Goal: Task Accomplishment & Management: Use online tool/utility

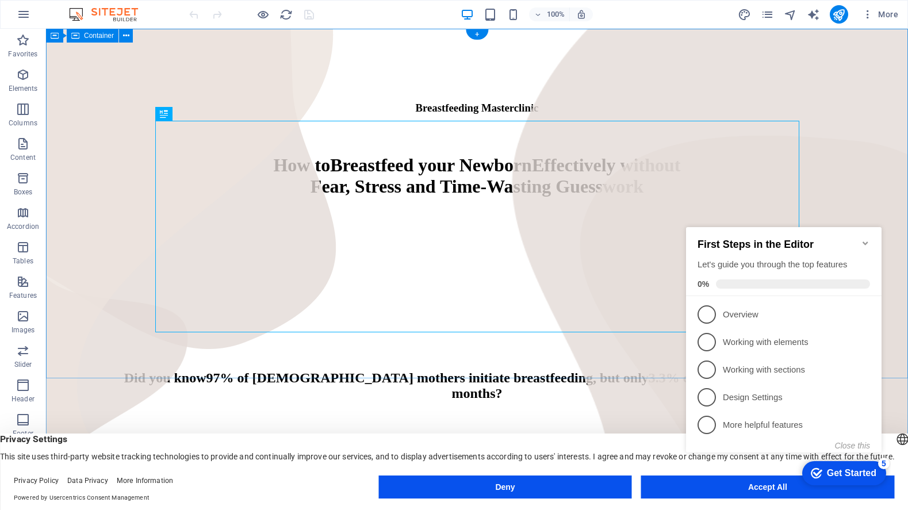
click at [859, 157] on div "Breastfeeding Masterclinic How to Breastfeed your Newborn Effectively without F…" at bounding box center [477, 161] width 853 height 256
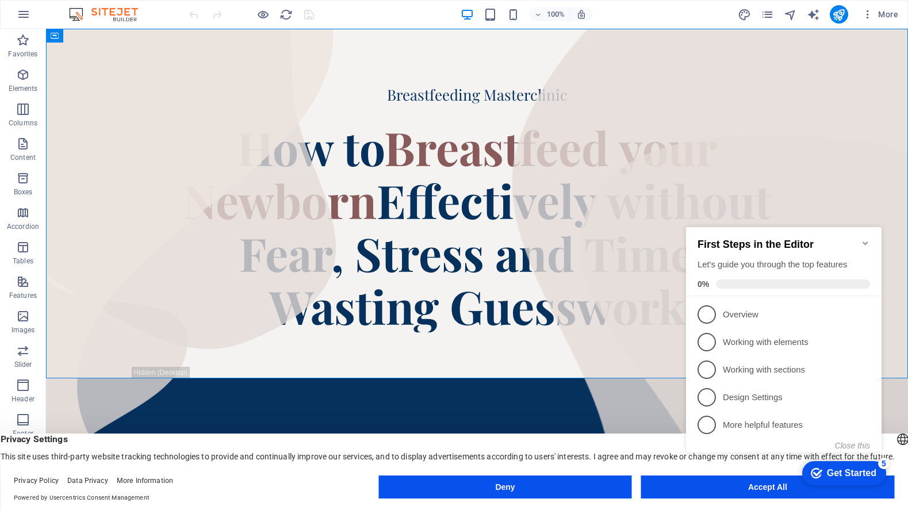
click at [865, 241] on icon "Minimize checklist" at bounding box center [864, 242] width 5 height 3
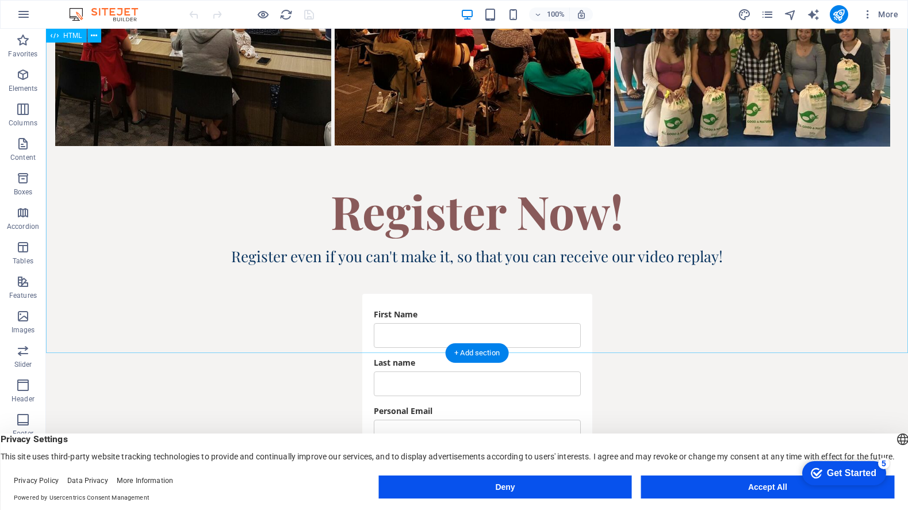
scroll to position [3359, 0]
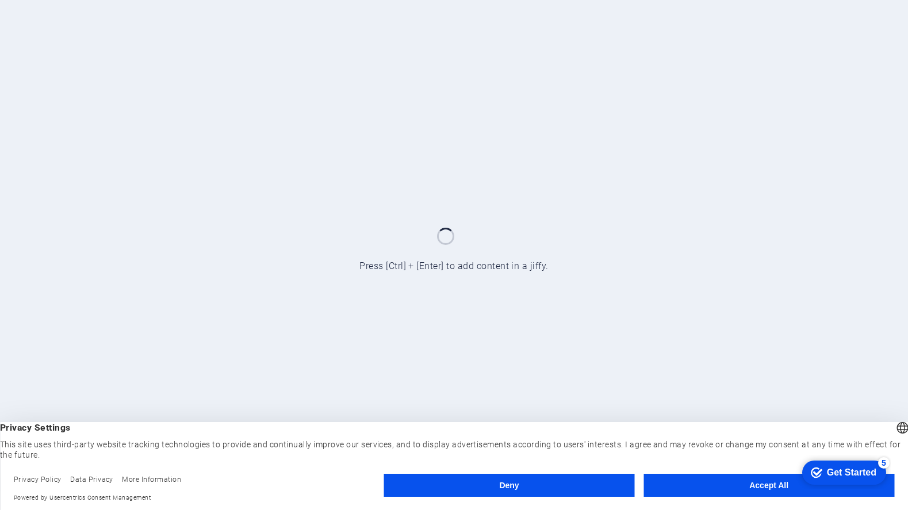
click at [738, 486] on button "Accept All" at bounding box center [768, 485] width 251 height 23
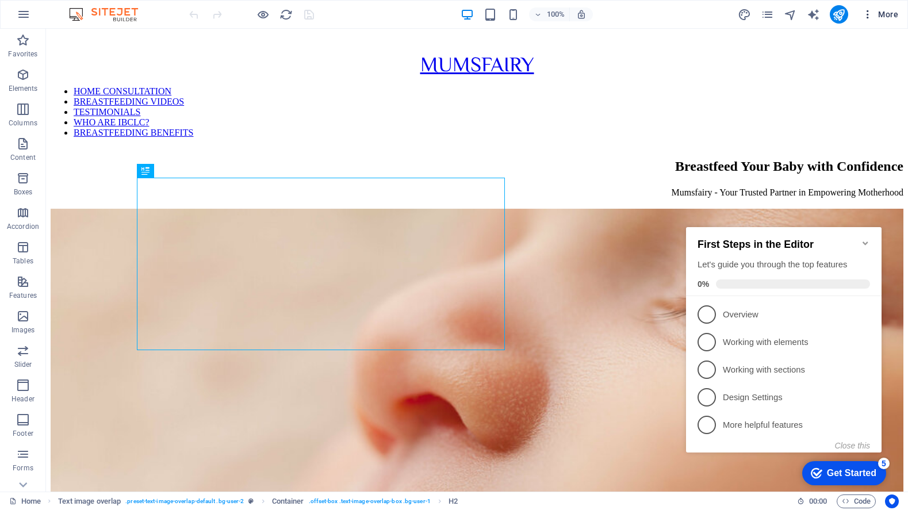
click at [877, 17] on span "More" at bounding box center [880, 14] width 36 height 11
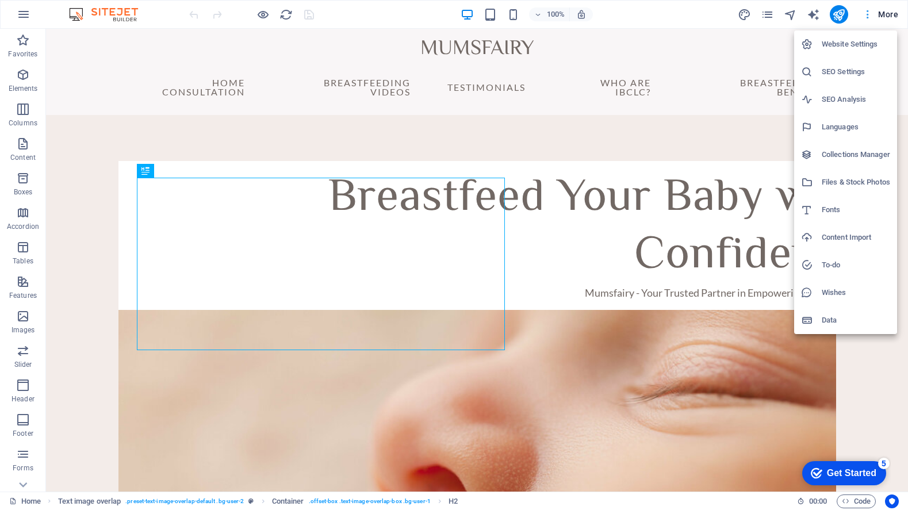
click at [877, 17] on div at bounding box center [454, 255] width 908 height 510
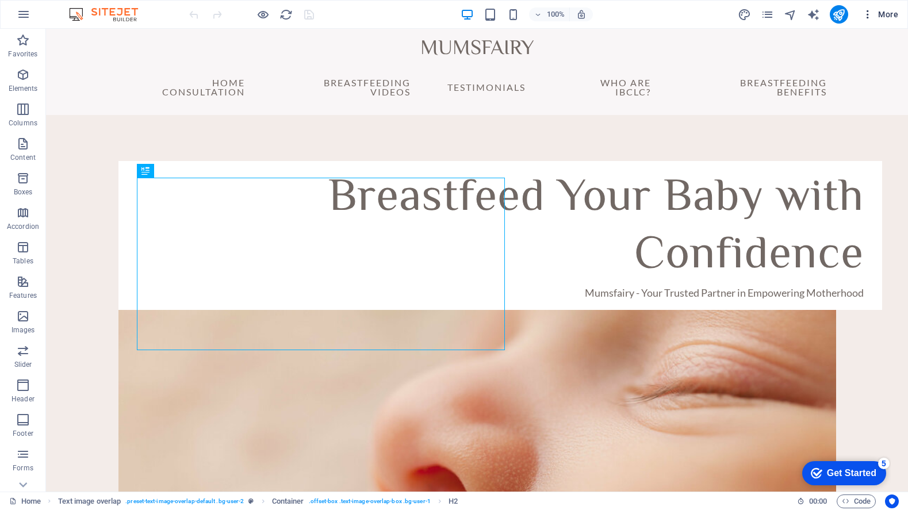
click at [888, 16] on span "More" at bounding box center [880, 14] width 36 height 11
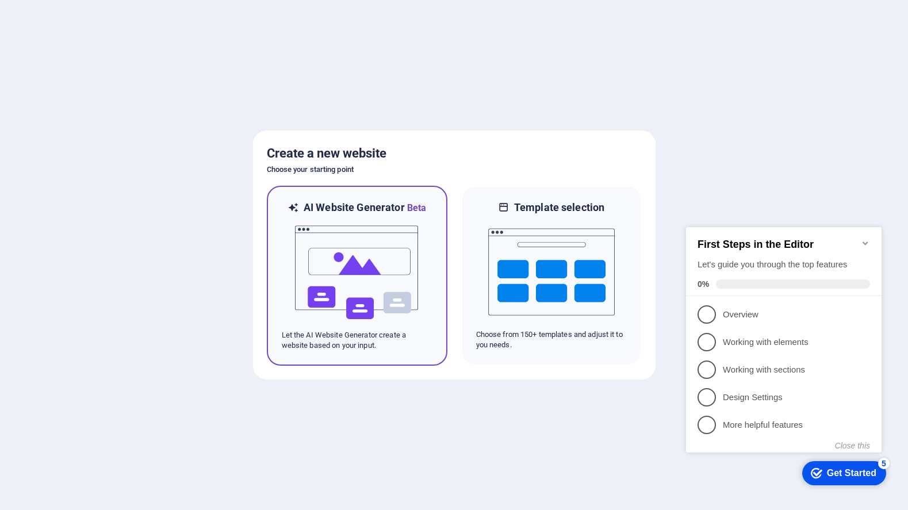
click at [412, 324] on img at bounding box center [357, 272] width 126 height 115
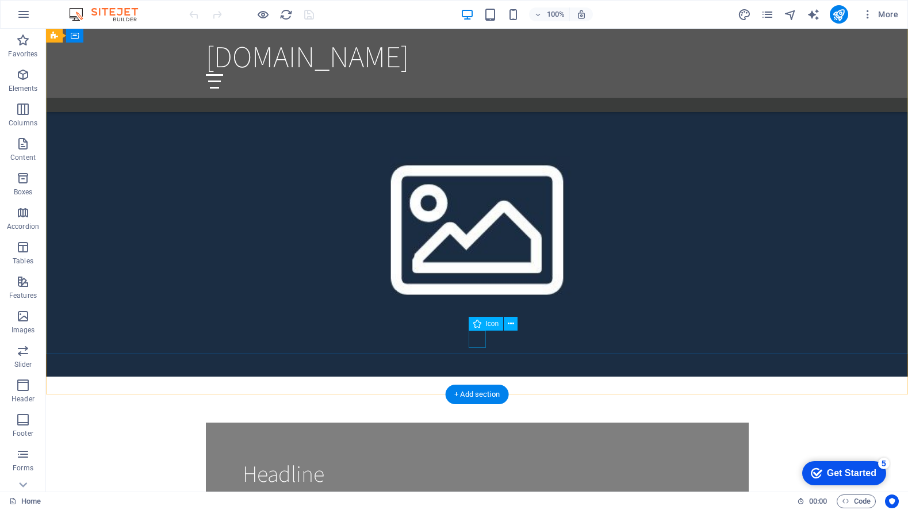
scroll to position [770, 0]
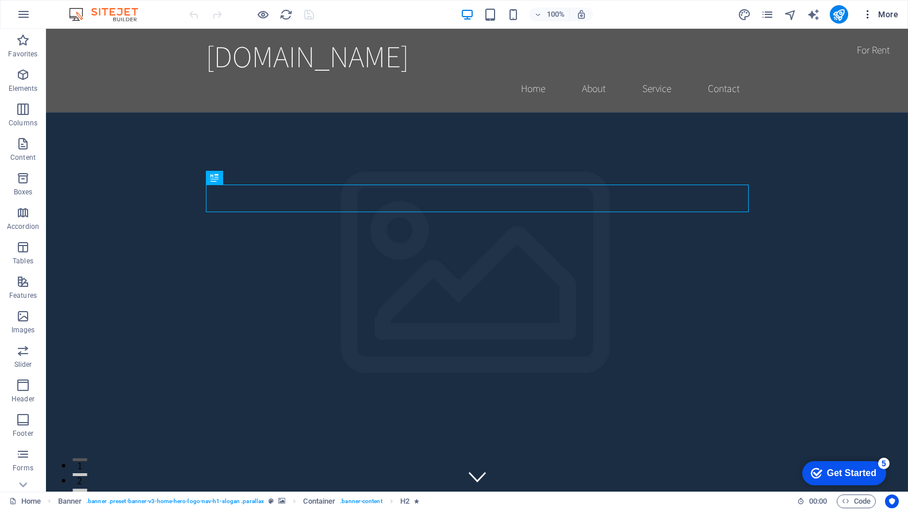
click at [868, 16] on icon "button" at bounding box center [867, 14] width 11 height 11
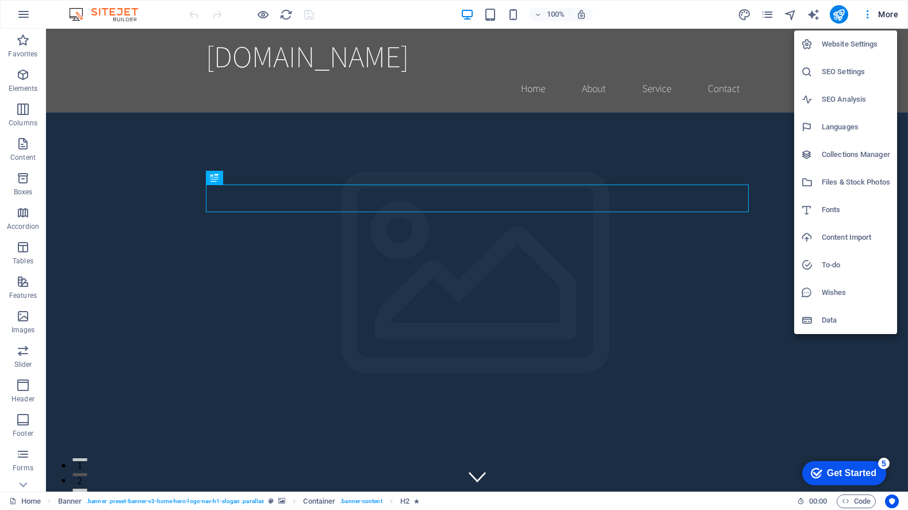
click at [24, 20] on div at bounding box center [454, 255] width 908 height 510
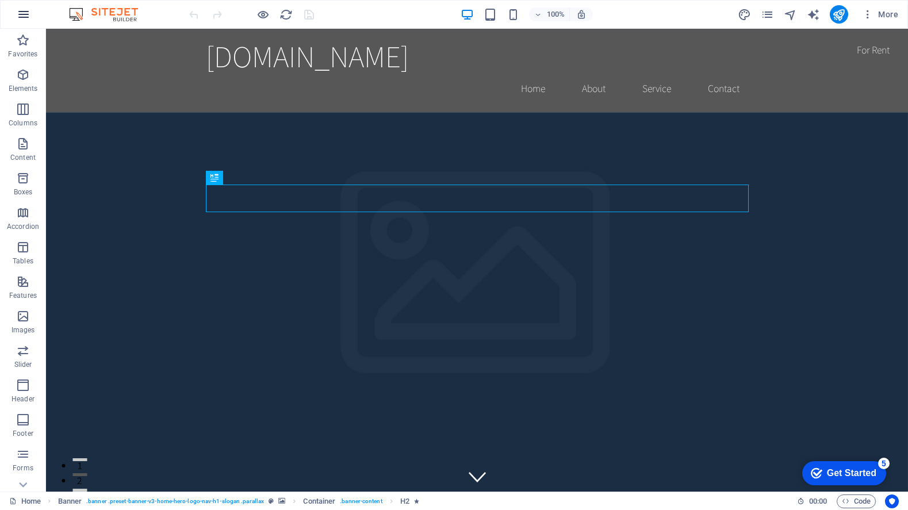
click at [24, 14] on icon "button" at bounding box center [24, 14] width 14 height 14
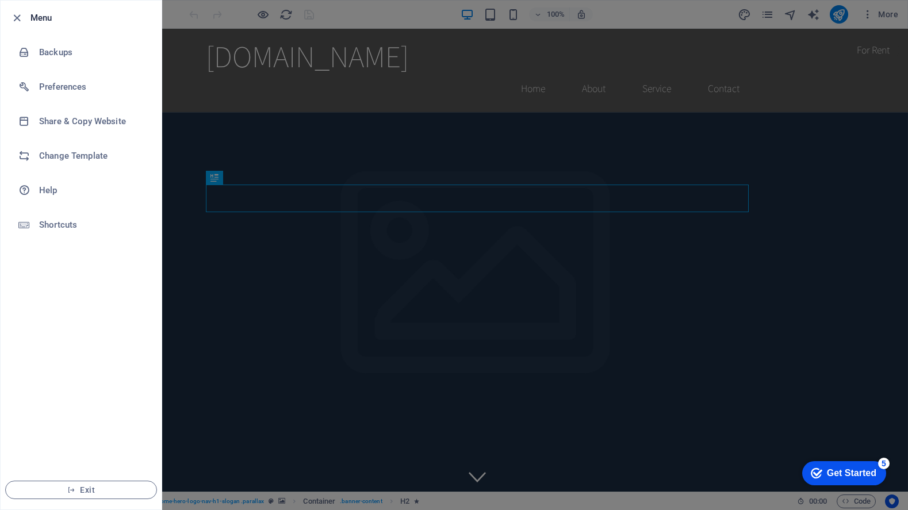
click at [381, 11] on div at bounding box center [454, 255] width 908 height 510
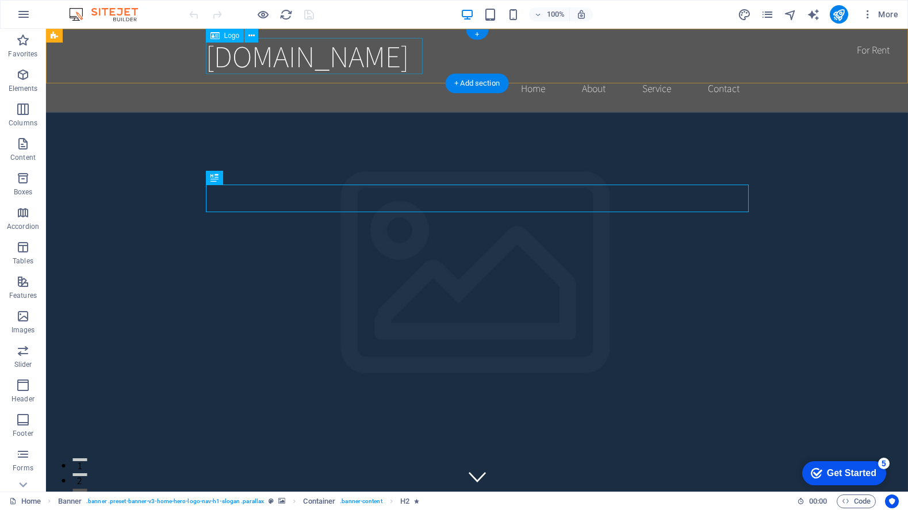
click at [394, 59] on div "[DOMAIN_NAME]" at bounding box center [477, 56] width 543 height 36
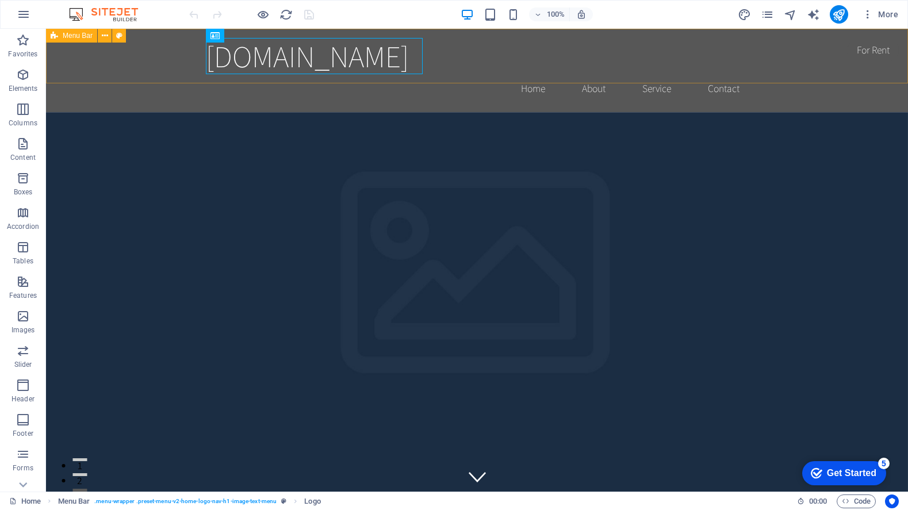
click at [57, 34] on icon at bounding box center [54, 36] width 7 height 14
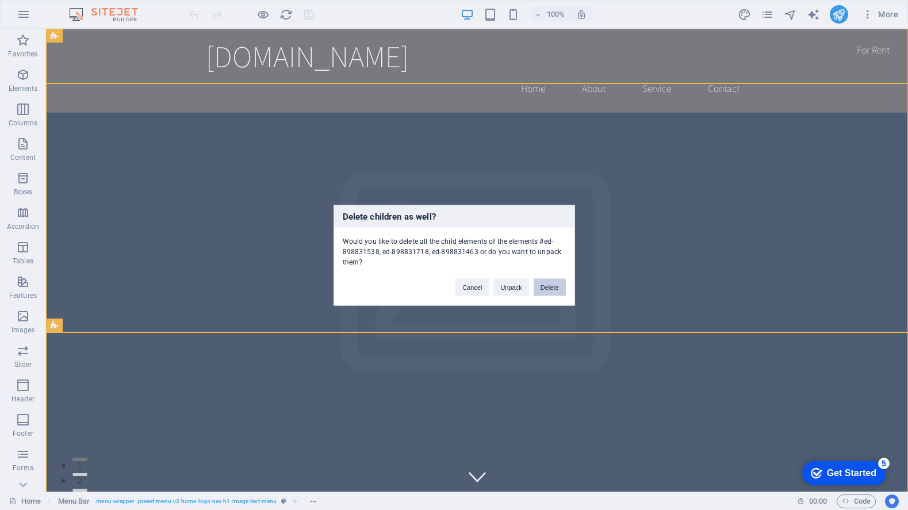
click at [550, 281] on button "Delete" at bounding box center [549, 286] width 32 height 17
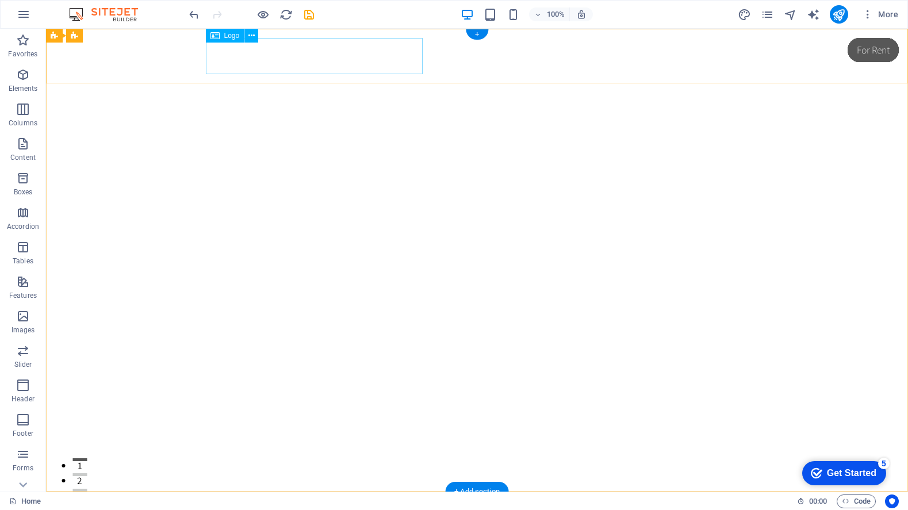
click at [225, 501] on div "[DOMAIN_NAME]" at bounding box center [477, 519] width 543 height 36
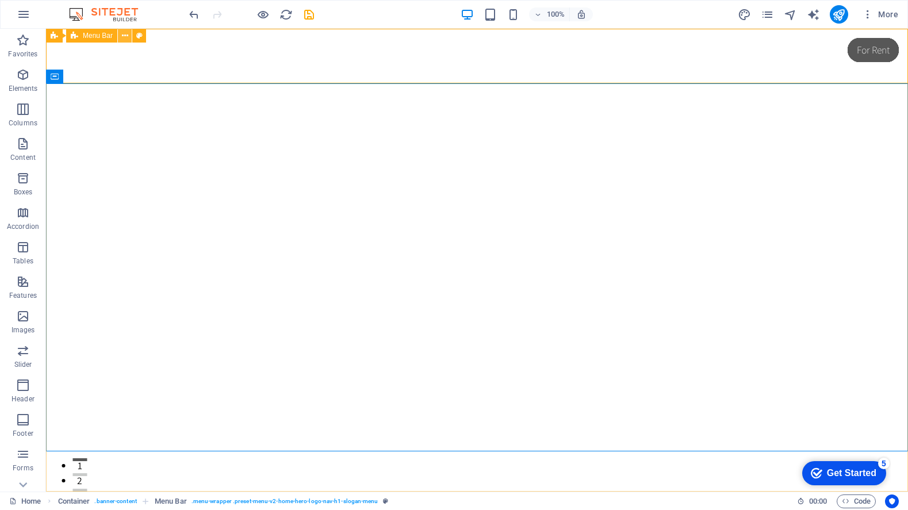
click at [126, 36] on icon at bounding box center [125, 36] width 6 height 12
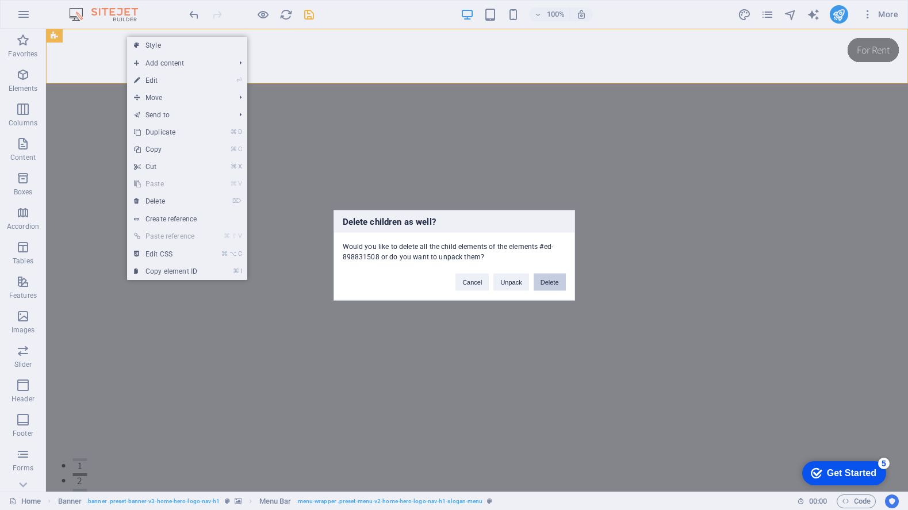
click at [542, 283] on button "Delete" at bounding box center [549, 281] width 32 height 17
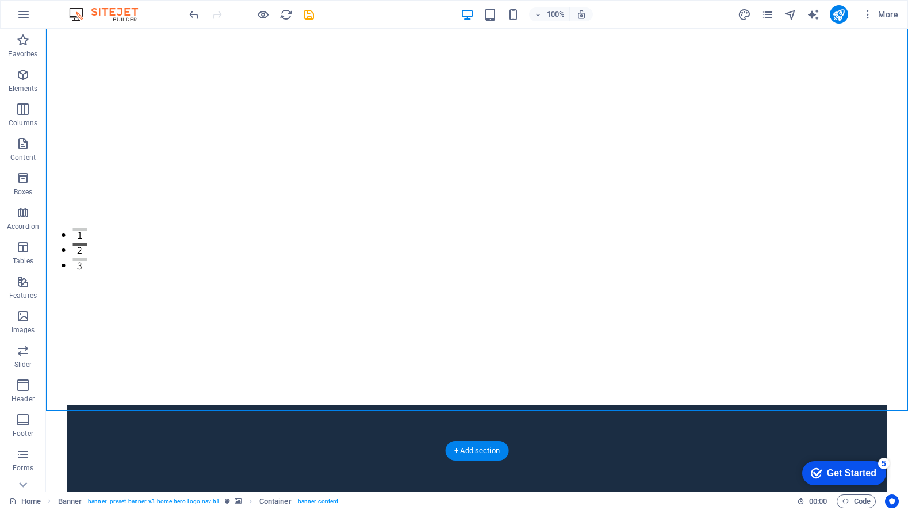
scroll to position [234, 0]
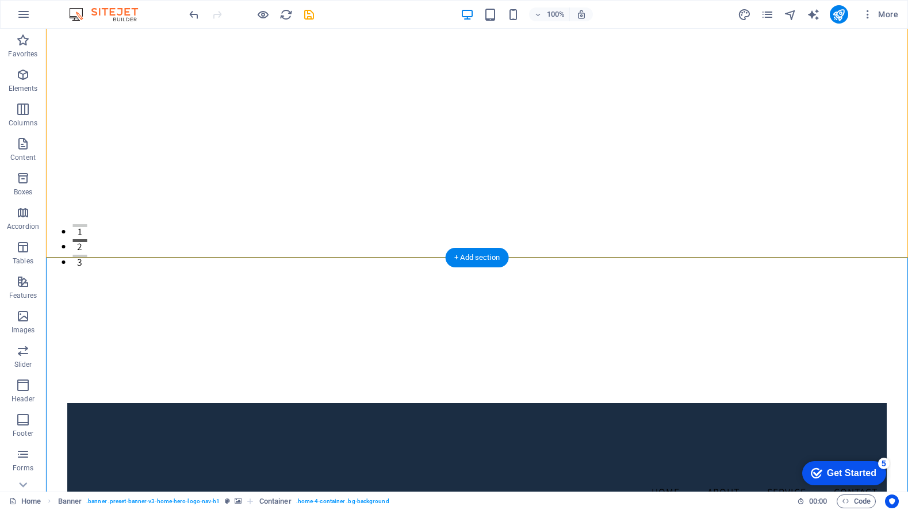
click at [231, 441] on div "[DOMAIN_NAME]" at bounding box center [476, 459] width 819 height 36
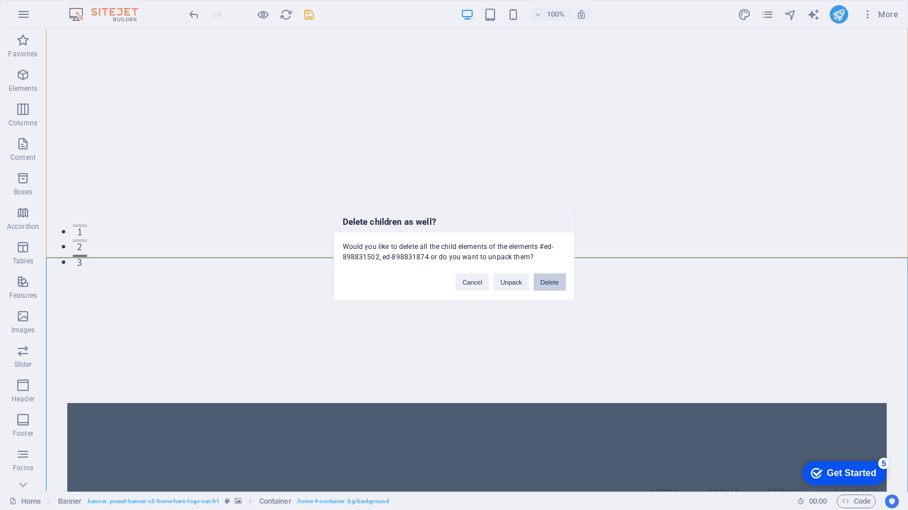
click at [544, 286] on button "Delete" at bounding box center [549, 281] width 32 height 17
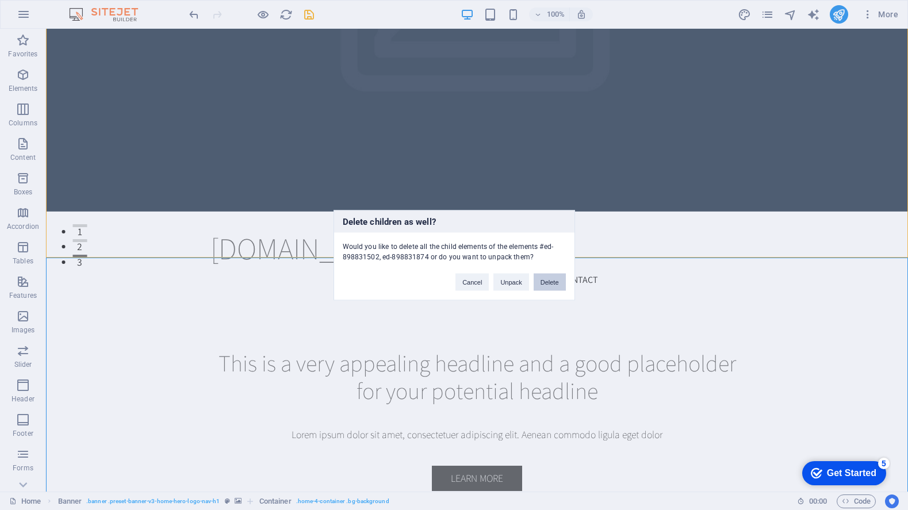
scroll to position [0, 0]
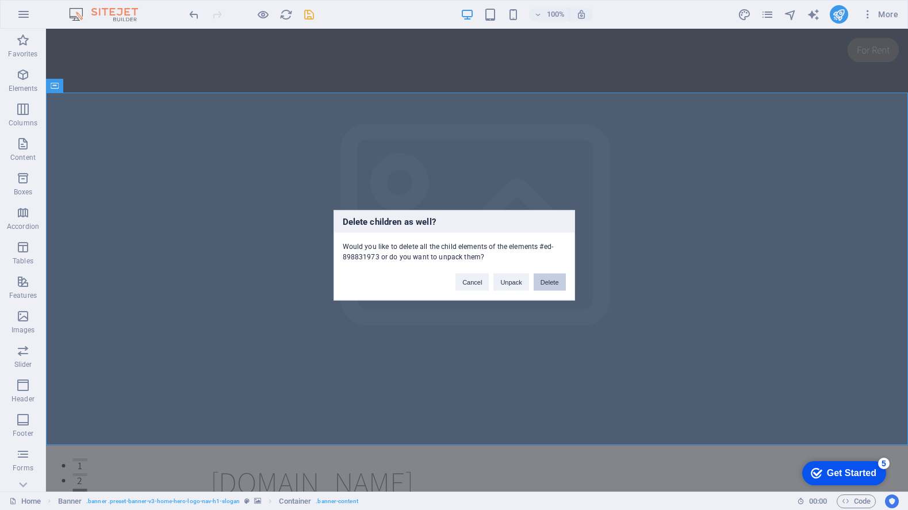
drag, startPoint x: 543, startPoint y: 278, endPoint x: 497, endPoint y: 249, distance: 54.2
click at [543, 278] on button "Delete" at bounding box center [549, 281] width 32 height 17
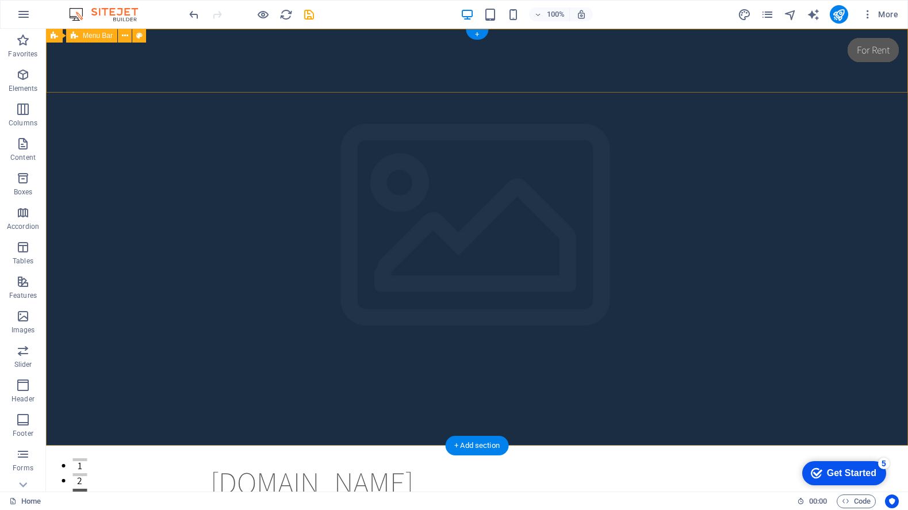
click at [155, 446] on div "4r.mumsfairy.com Home About Service Contact Menu" at bounding box center [477, 491] width 862 height 91
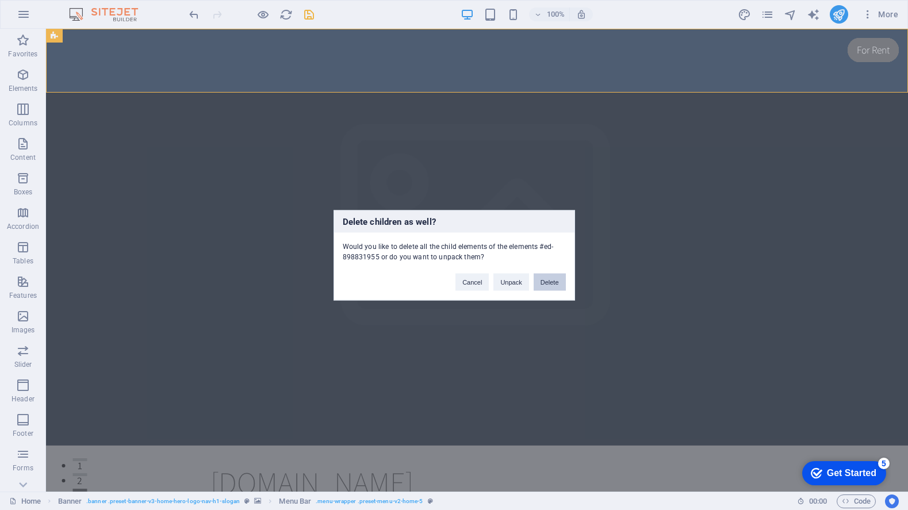
drag, startPoint x: 542, startPoint y: 283, endPoint x: 487, endPoint y: 254, distance: 61.2
click at [542, 283] on button "Delete" at bounding box center [549, 281] width 32 height 17
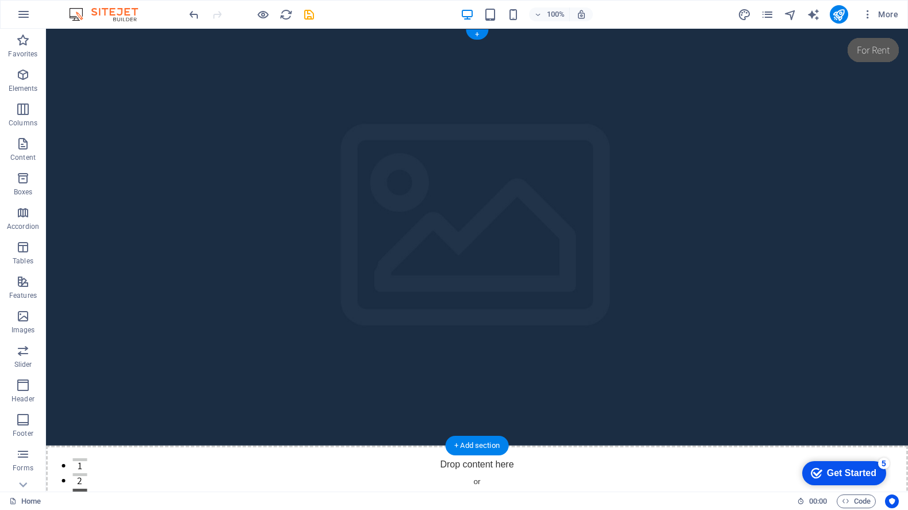
click at [387, 299] on figure at bounding box center [477, 237] width 862 height 417
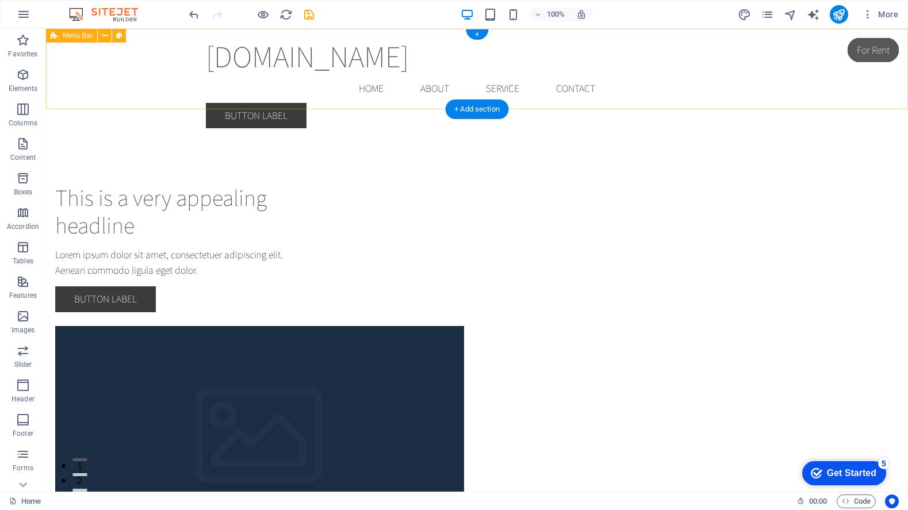
click at [144, 78] on div "4r.mumsfairy.com Menu Home About Service Contact Button label" at bounding box center [477, 83] width 862 height 109
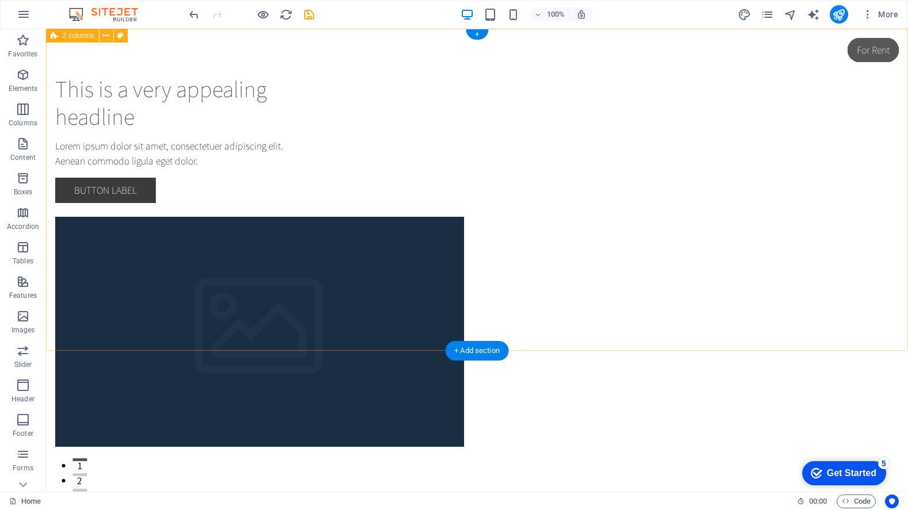
click at [137, 114] on div "This is a very appealing headline Lorem ipsum dolor sit amet, consectetuer adip…" at bounding box center [477, 261] width 862 height 464
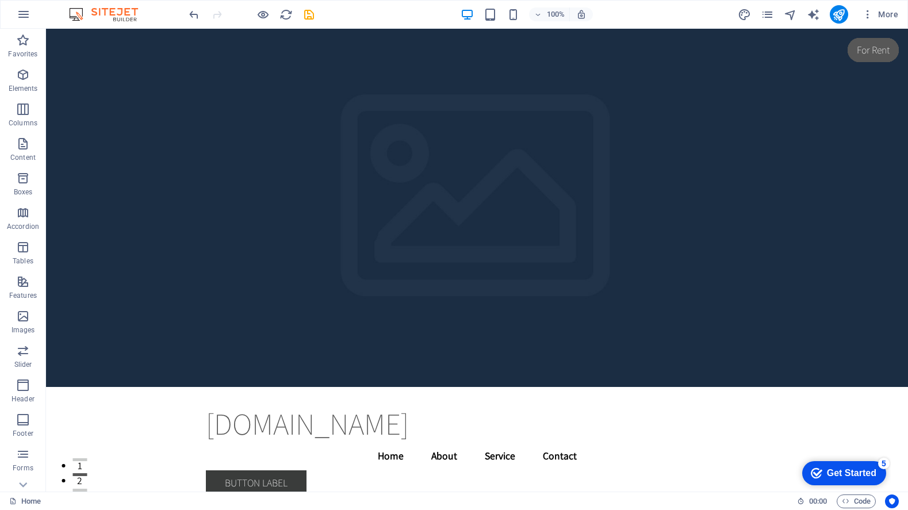
click at [137, 113] on figure at bounding box center [477, 208] width 862 height 358
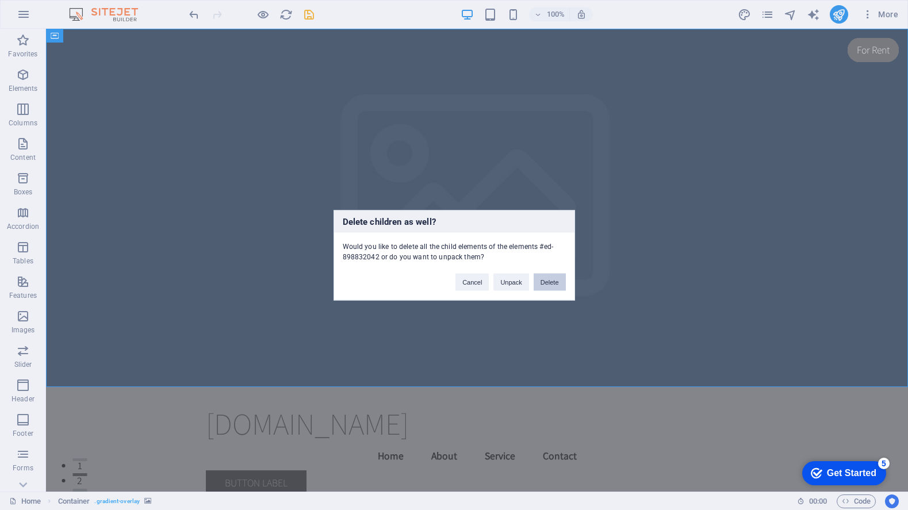
click at [558, 279] on button "Delete" at bounding box center [549, 281] width 32 height 17
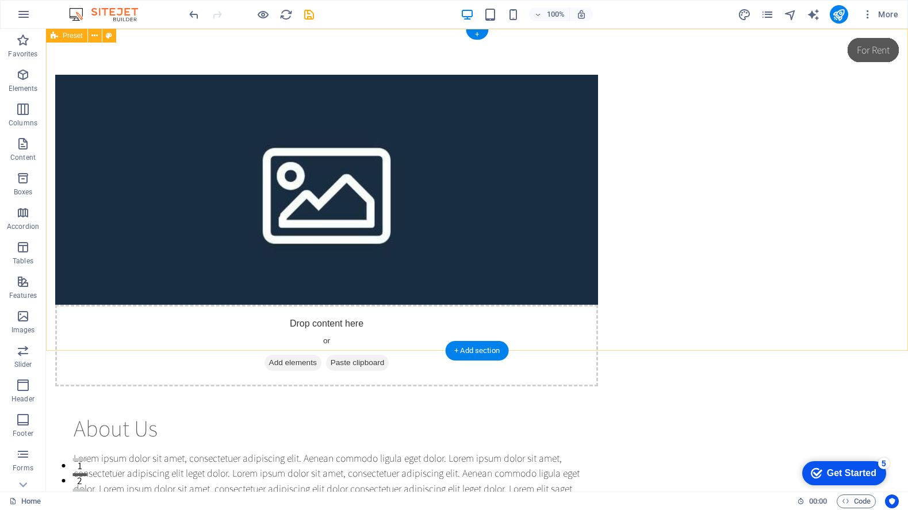
click at [126, 247] on div "Drop content here or Add elements Paste clipboard About Us Lorem ipsum dolor si…" at bounding box center [477, 320] width 862 height 582
click at [132, 88] on div "Drop content here or Add elements Paste clipboard About Us Lorem ipsum dolor si…" at bounding box center [477, 320] width 862 height 582
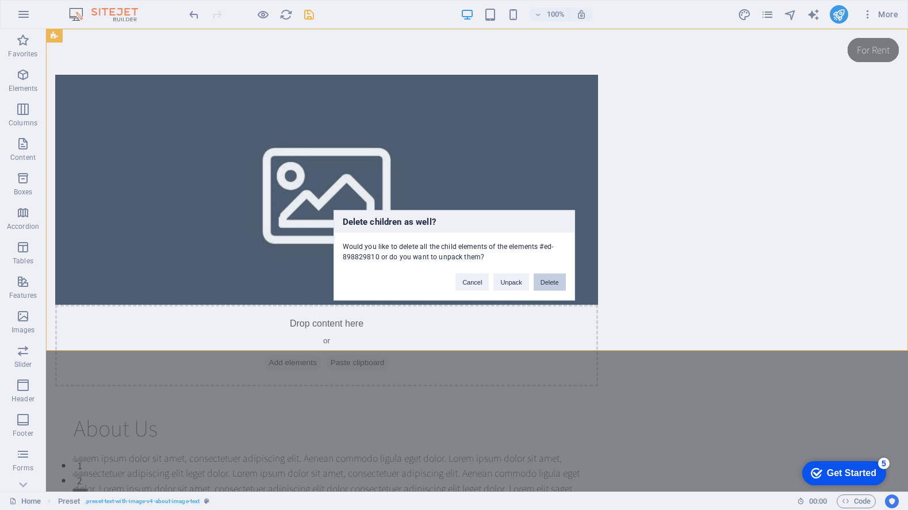
click at [553, 279] on button "Delete" at bounding box center [549, 281] width 32 height 17
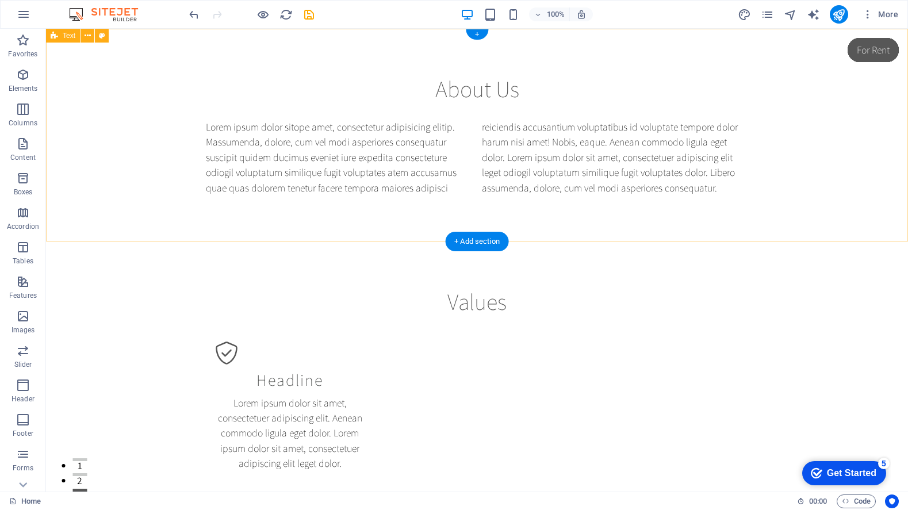
click at [106, 130] on div "About Us Lorem ipsum dolor sitope amet, consectetur adipisicing elitip. Massume…" at bounding box center [477, 135] width 862 height 213
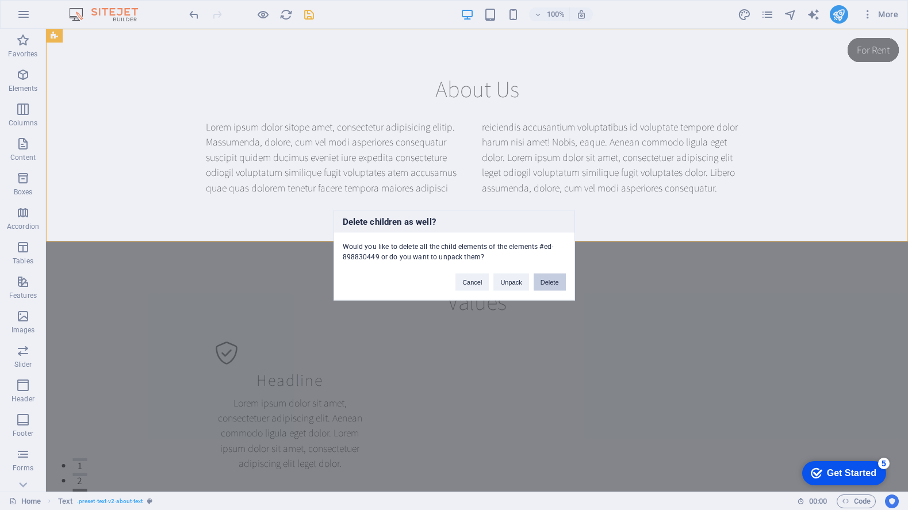
click at [546, 280] on button "Delete" at bounding box center [549, 281] width 32 height 17
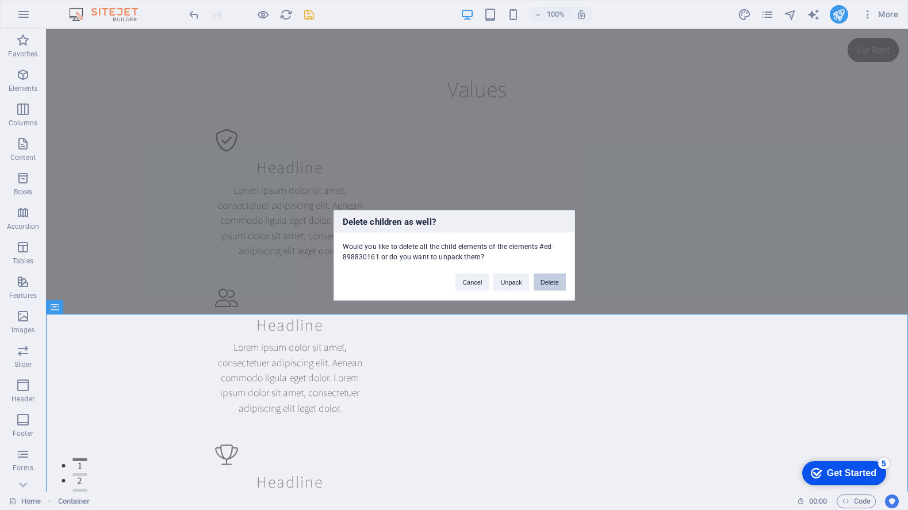
click at [547, 281] on button "Delete" at bounding box center [549, 281] width 32 height 17
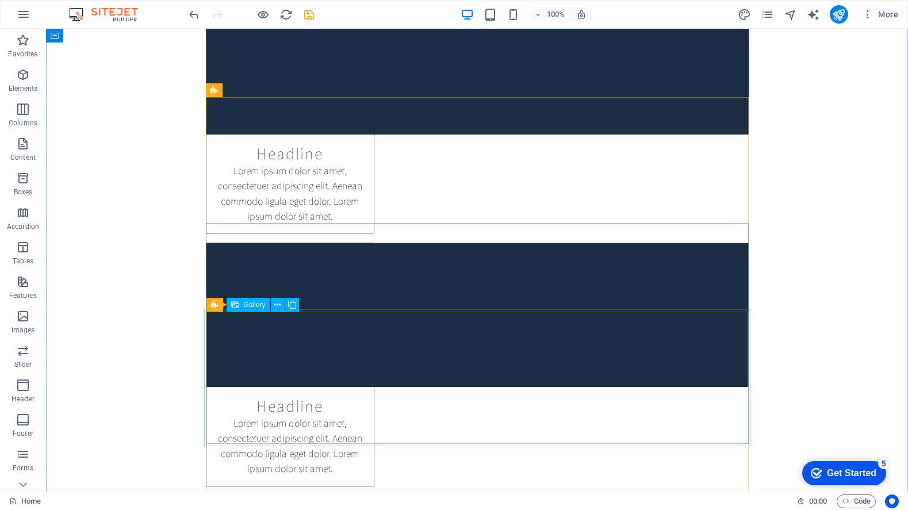
scroll to position [9728, 0]
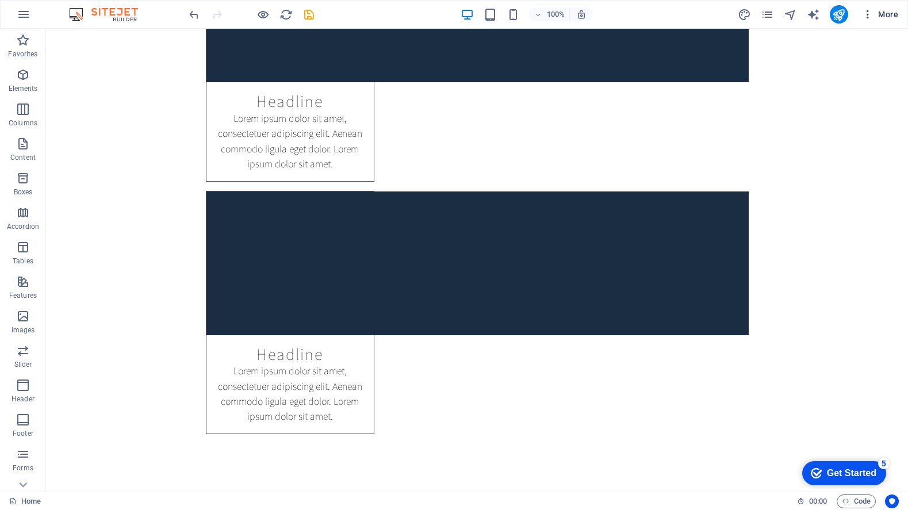
click at [864, 8] on button "More" at bounding box center [879, 14] width 45 height 18
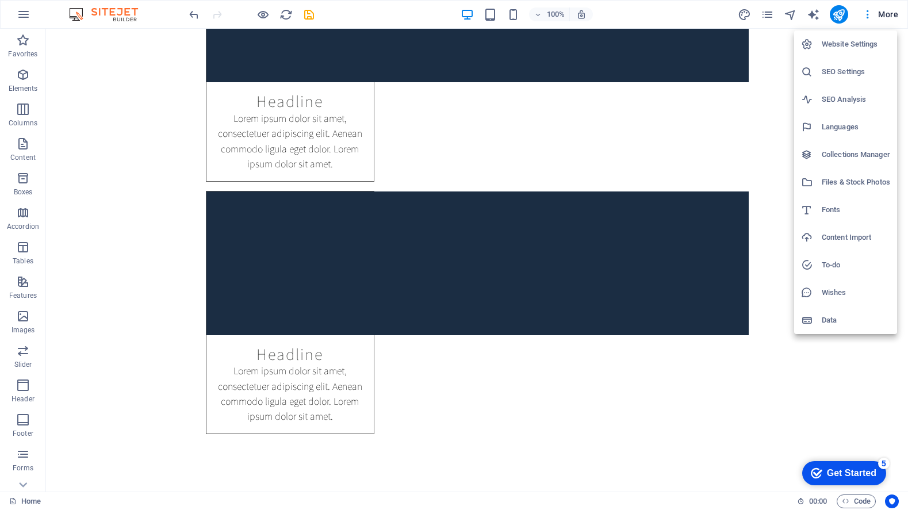
click at [612, 362] on div at bounding box center [454, 255] width 908 height 510
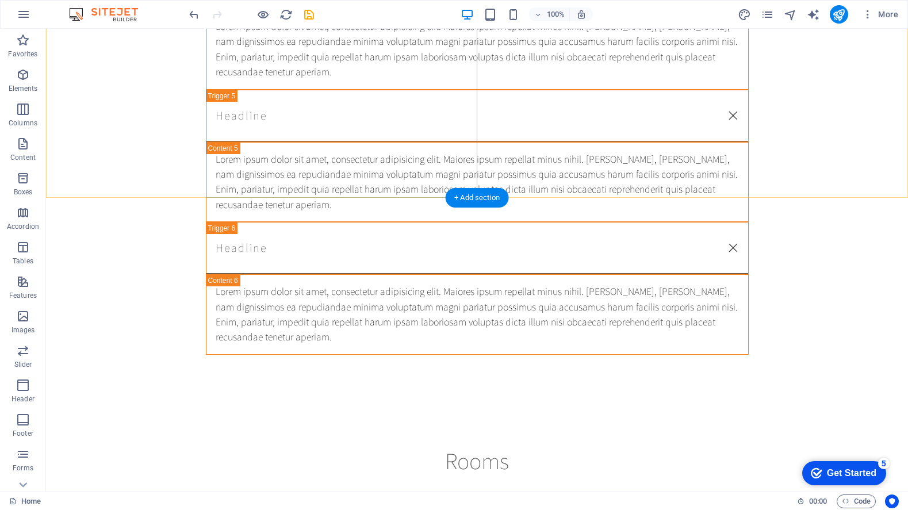
scroll to position [13648, 0]
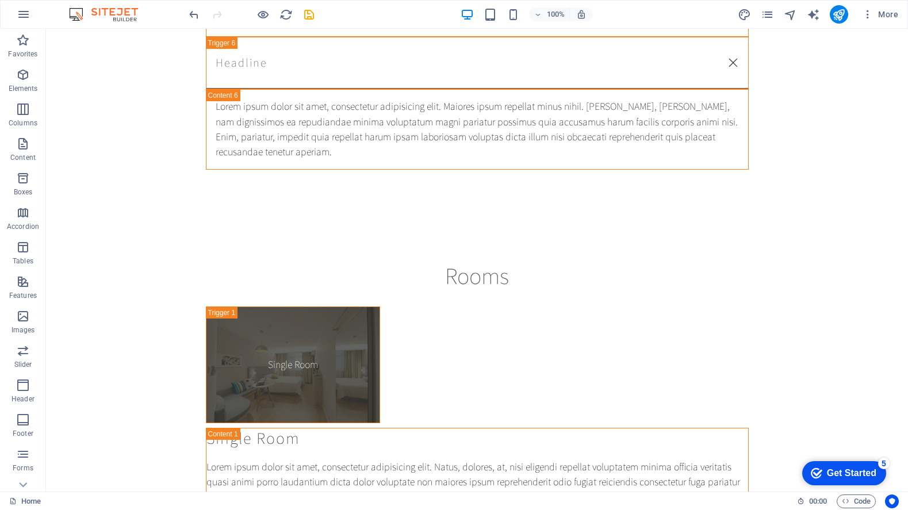
click div "checkmark Get Started 5 First Steps in the Editor Let's guide you through the t…"
click at [851, 468] on div "Get Started" at bounding box center [851, 473] width 49 height 10
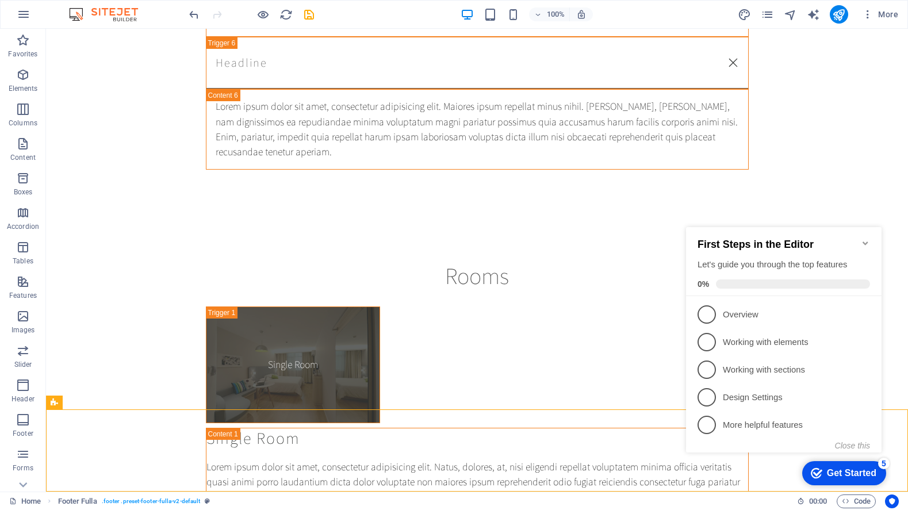
click div "checkmark Get Started 5 First Steps in the Editor Let's guide you through the t…"
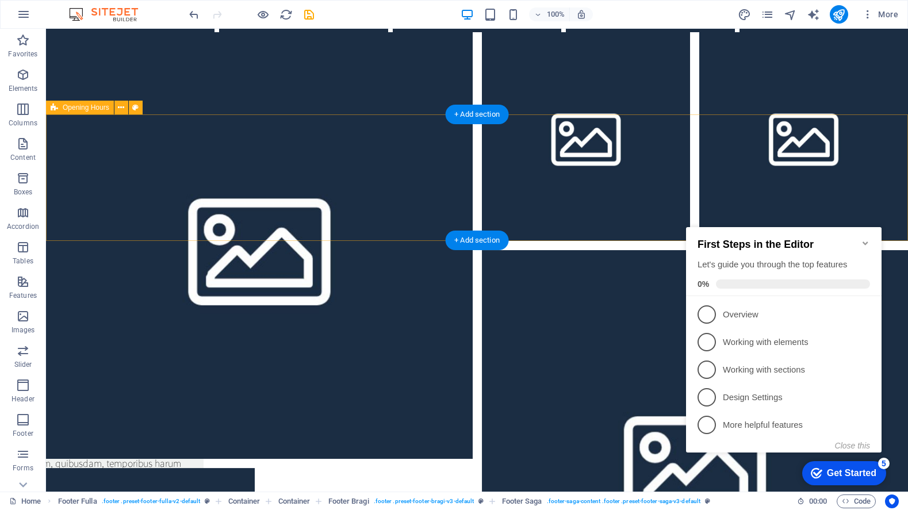
scroll to position [12250, 0]
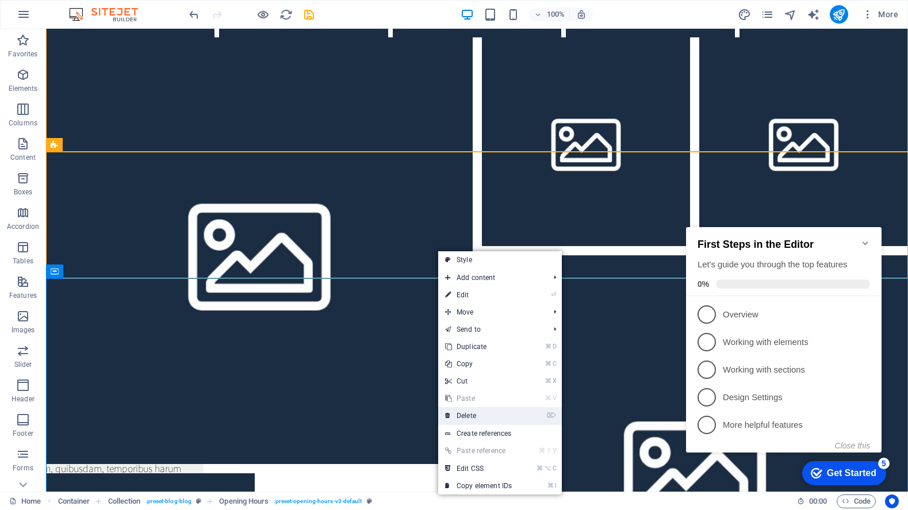
click at [478, 413] on link "⌦ Delete" at bounding box center [478, 415] width 80 height 17
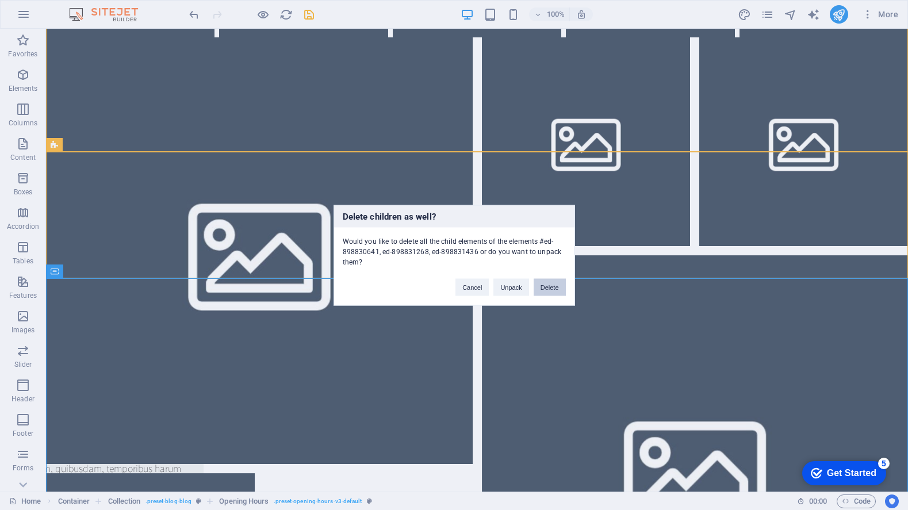
click at [548, 290] on button "Delete" at bounding box center [549, 286] width 32 height 17
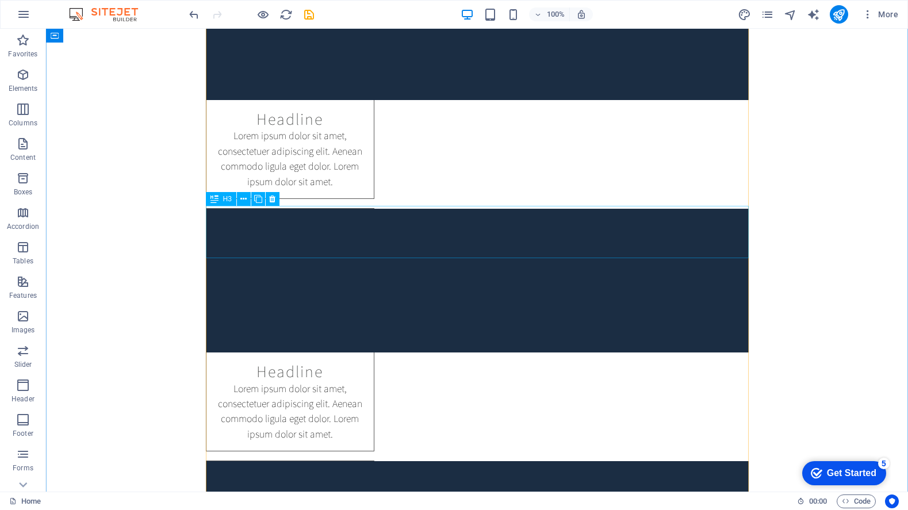
scroll to position [8784, 0]
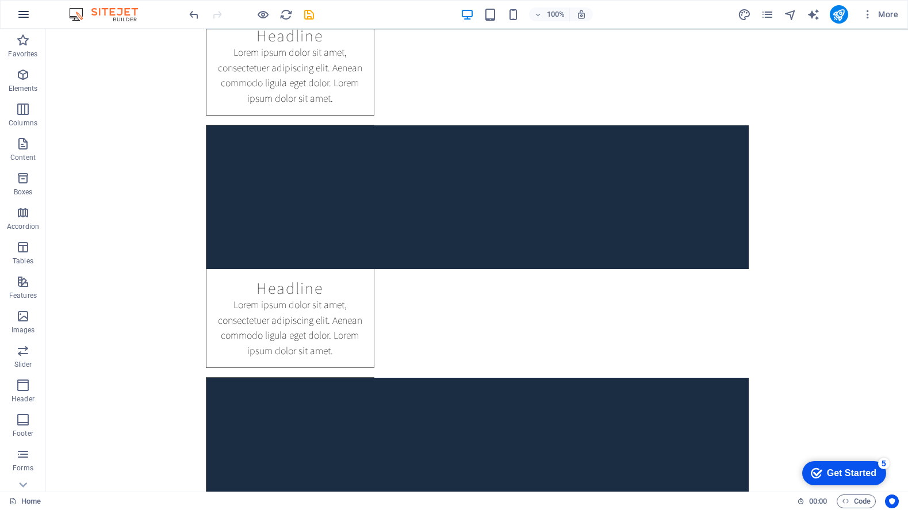
click at [20, 11] on icon "button" at bounding box center [24, 14] width 14 height 14
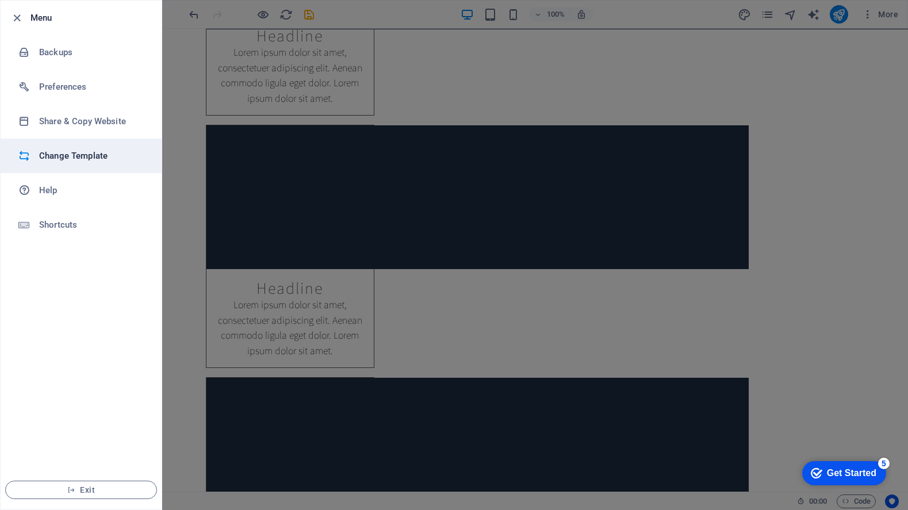
click at [91, 158] on h6 "Change Template" at bounding box center [92, 156] width 106 height 14
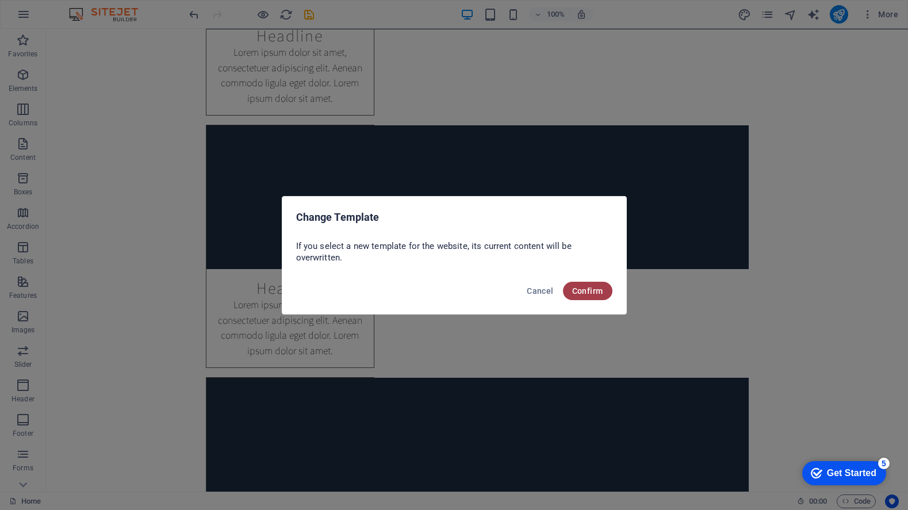
click at [588, 293] on span "Confirm" at bounding box center [587, 290] width 31 height 9
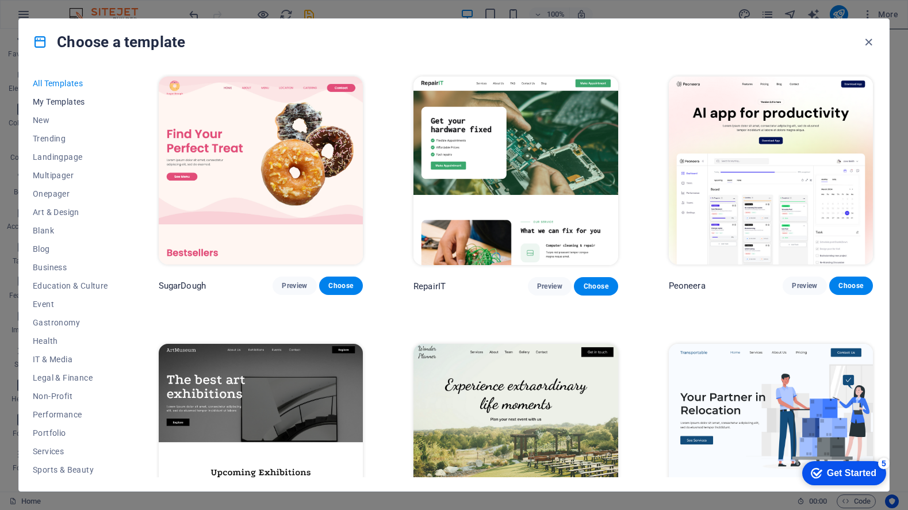
click at [66, 103] on span "My Templates" at bounding box center [70, 101] width 75 height 9
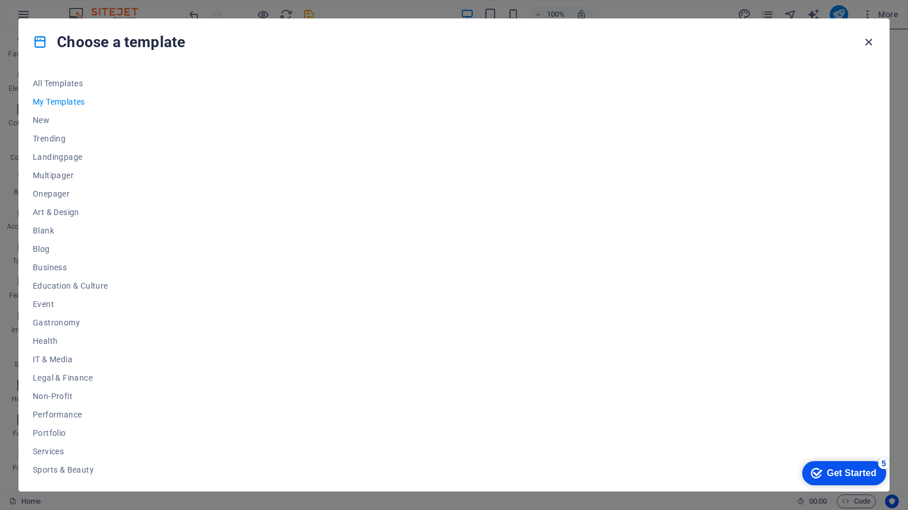
click at [865, 44] on icon "button" at bounding box center [868, 42] width 13 height 13
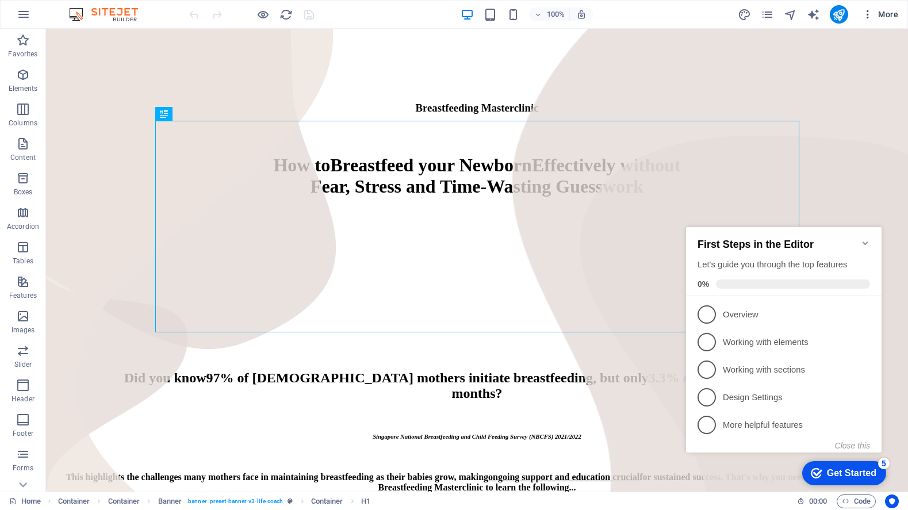
click at [865, 12] on icon "button" at bounding box center [867, 14] width 11 height 11
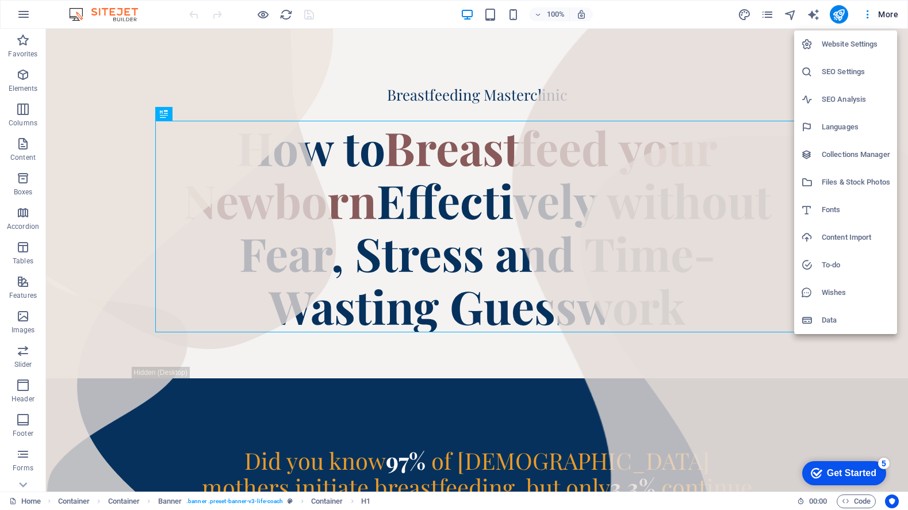
click at [766, 13] on div at bounding box center [454, 255] width 908 height 510
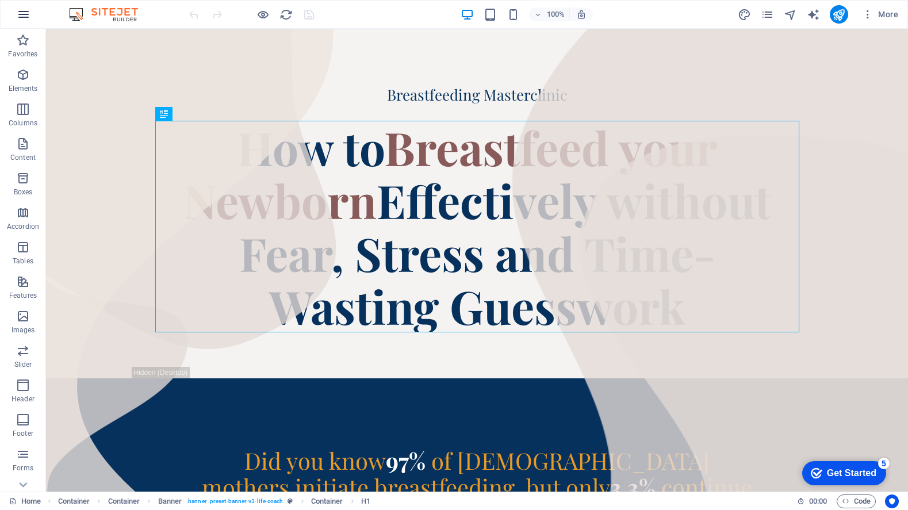
click at [26, 18] on icon "button" at bounding box center [24, 14] width 14 height 14
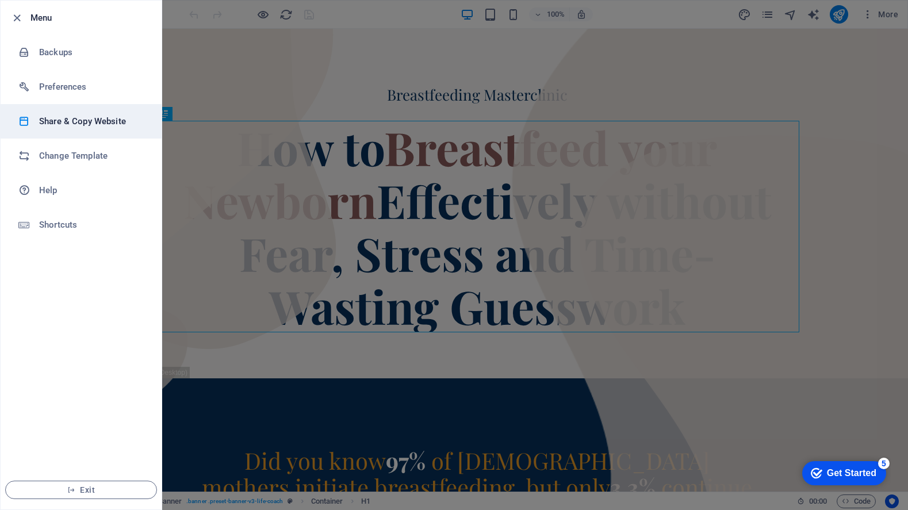
click at [71, 125] on h6 "Share & Copy Website" at bounding box center [92, 121] width 106 height 14
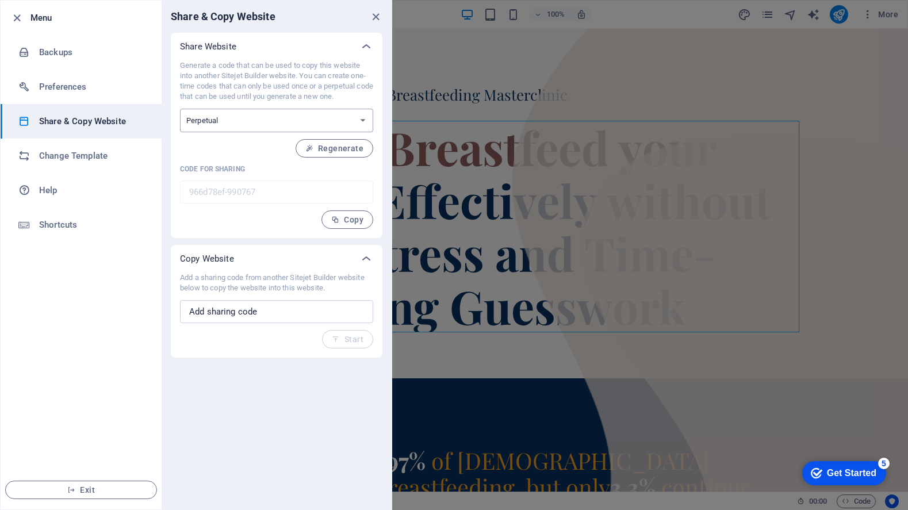
click at [362, 118] on select "One-time Perpetual" at bounding box center [276, 121] width 193 height 24
click at [180, 109] on select "One-time Perpetual" at bounding box center [276, 121] width 193 height 24
drag, startPoint x: 340, startPoint y: 148, endPoint x: 50, endPoint y: 123, distance: 291.4
click at [50, 123] on div "Menu Backups Preferences Share & Copy Website Change Template Help Shortcuts Ex…" at bounding box center [196, 255] width 392 height 510
click at [66, 57] on h6 "Backups" at bounding box center [92, 52] width 106 height 14
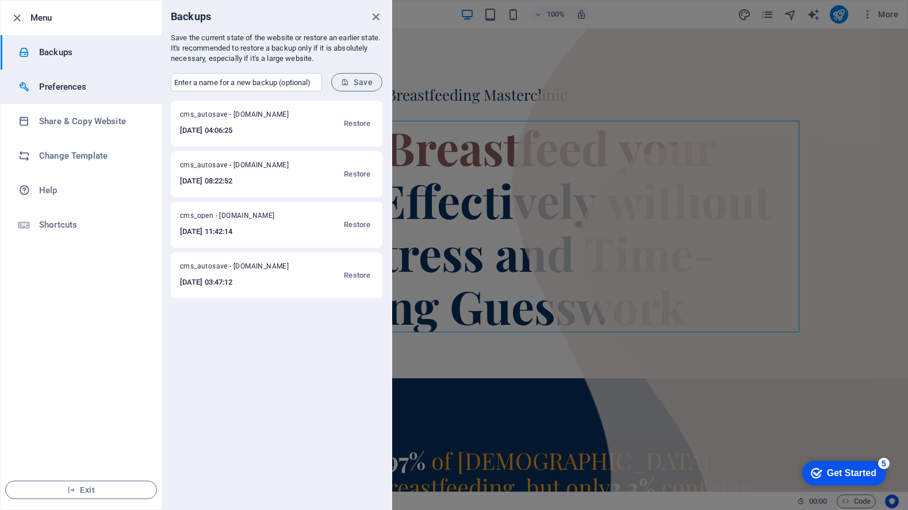
click at [89, 93] on h6 "Preferences" at bounding box center [92, 87] width 106 height 14
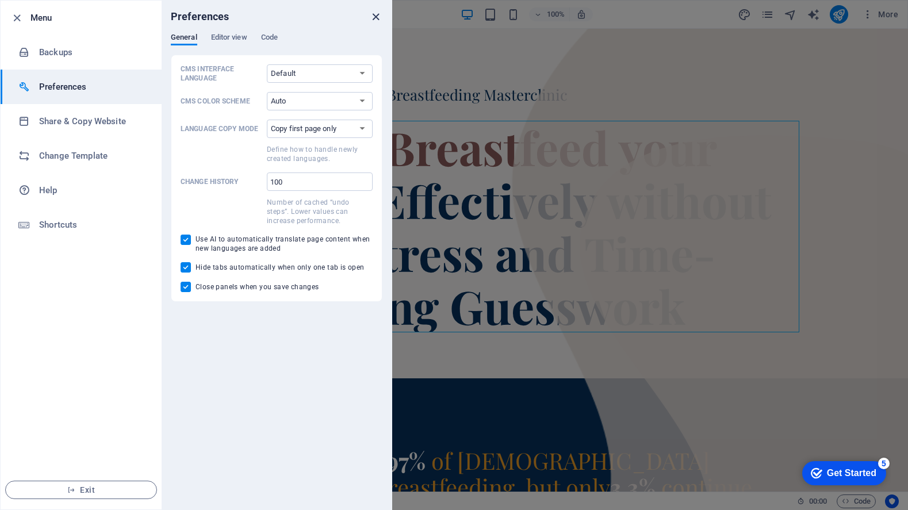
click at [376, 13] on icon "close" at bounding box center [375, 16] width 13 height 13
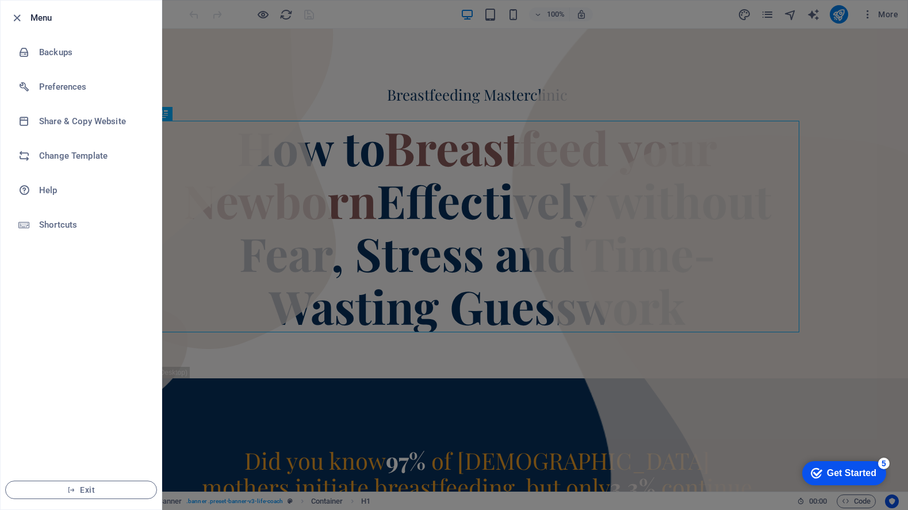
click at [743, 32] on div at bounding box center [454, 255] width 908 height 510
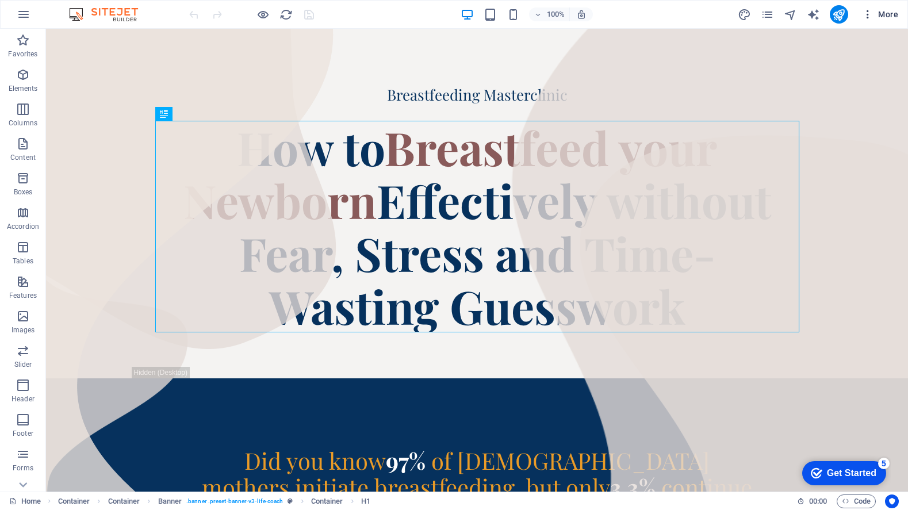
click at [878, 13] on span "More" at bounding box center [880, 14] width 36 height 11
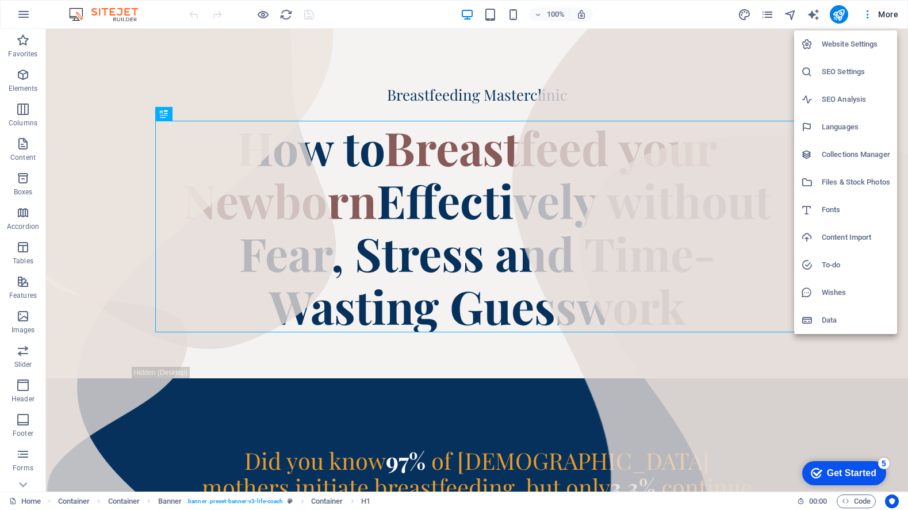
click at [20, 25] on div at bounding box center [454, 255] width 908 height 510
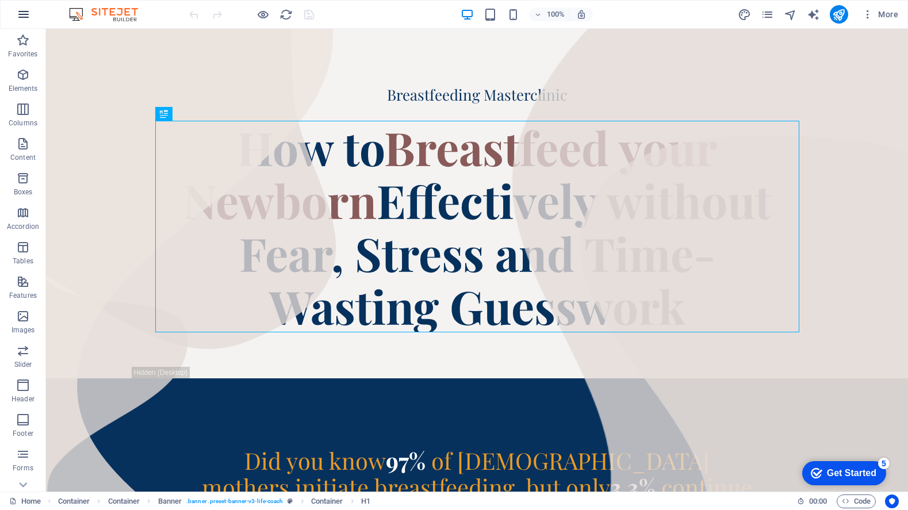
click at [28, 11] on icon "button" at bounding box center [24, 14] width 14 height 14
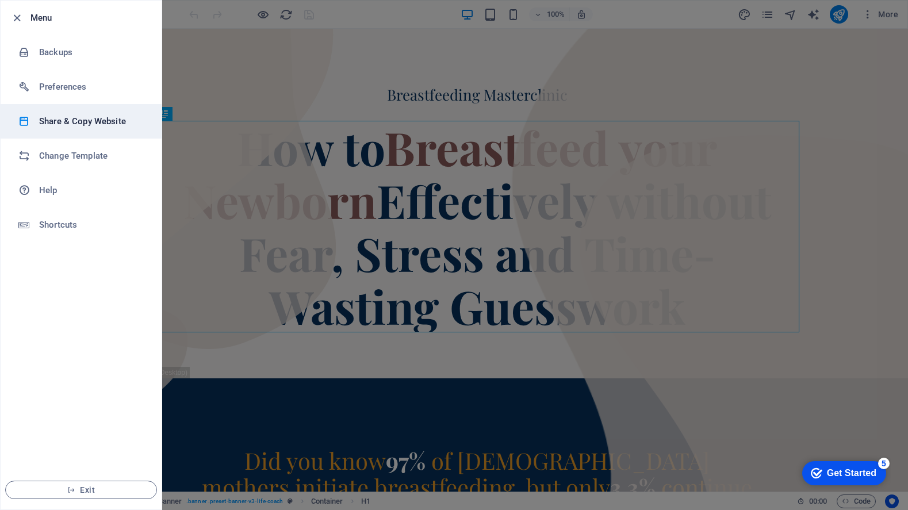
click at [93, 115] on h6 "Share & Copy Website" at bounding box center [92, 121] width 106 height 14
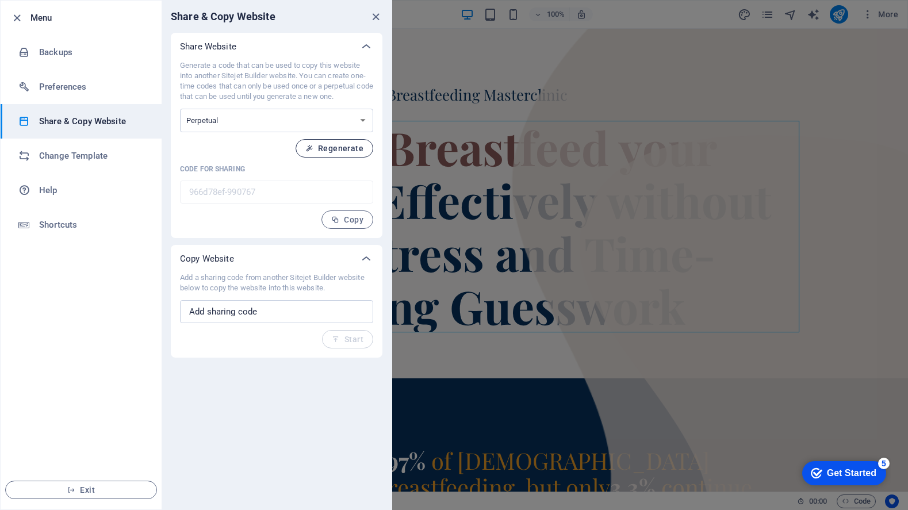
click at [341, 148] on span "Regenerate" at bounding box center [334, 148] width 58 height 9
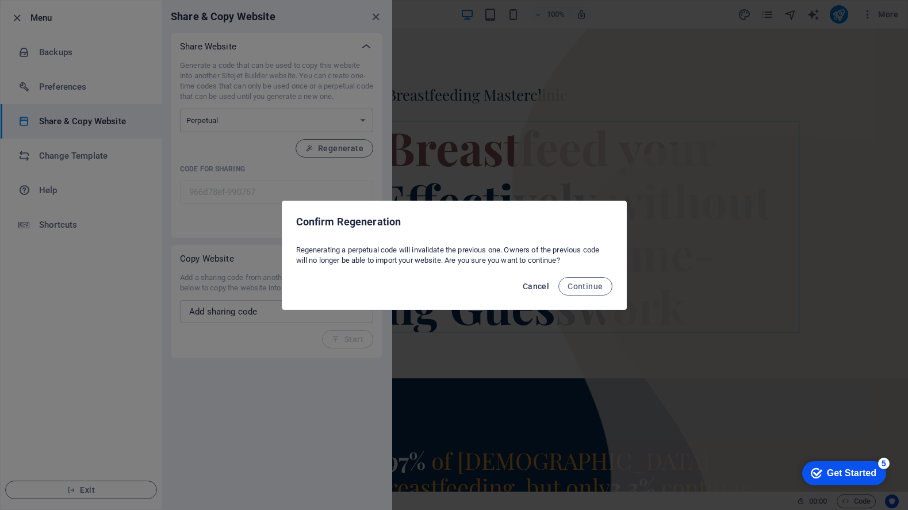
click at [544, 284] on span "Cancel" at bounding box center [536, 286] width 26 height 9
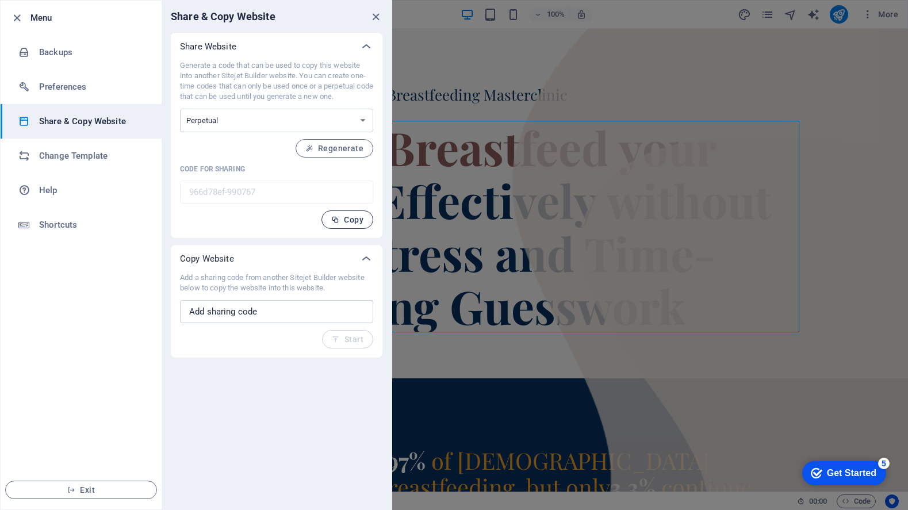
click at [357, 218] on span "Copy" at bounding box center [347, 219] width 32 height 9
click at [362, 255] on icon at bounding box center [366, 259] width 14 height 14
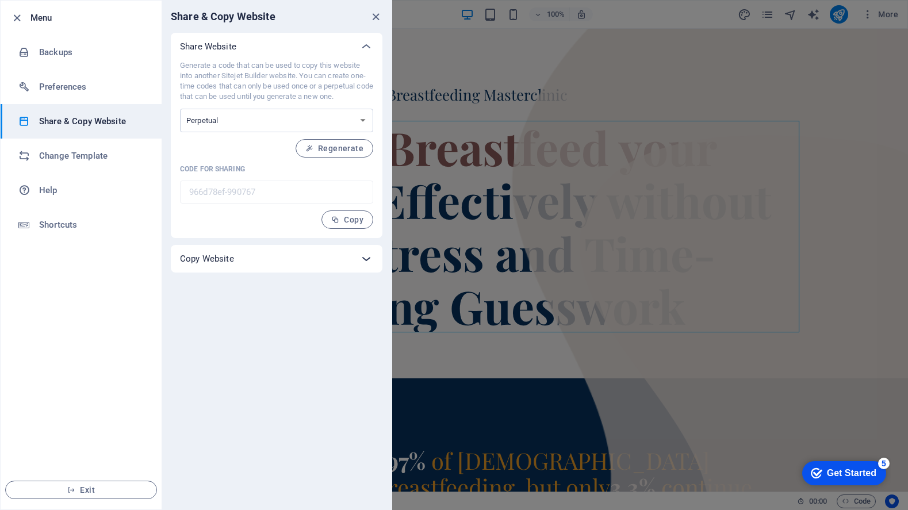
click at [362, 255] on icon at bounding box center [366, 259] width 14 height 14
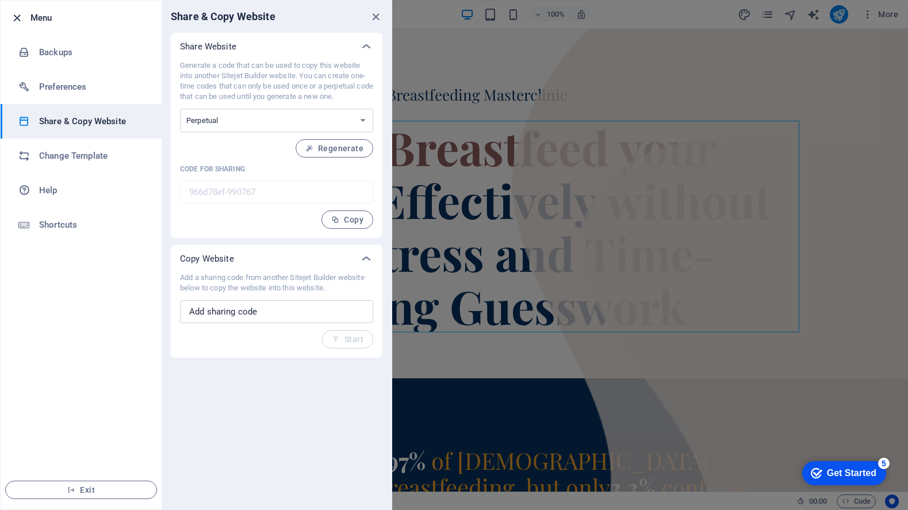
click at [16, 18] on icon "button" at bounding box center [16, 17] width 13 height 13
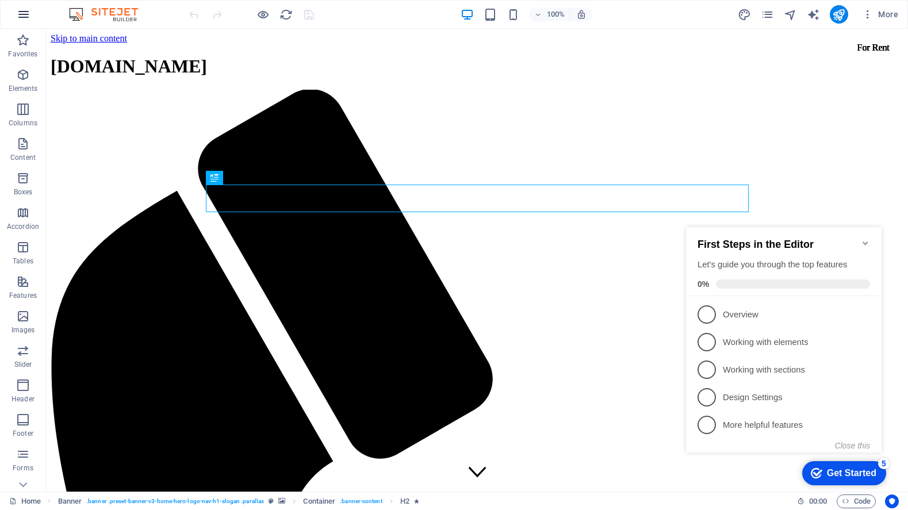
click at [21, 15] on icon "button" at bounding box center [24, 14] width 14 height 14
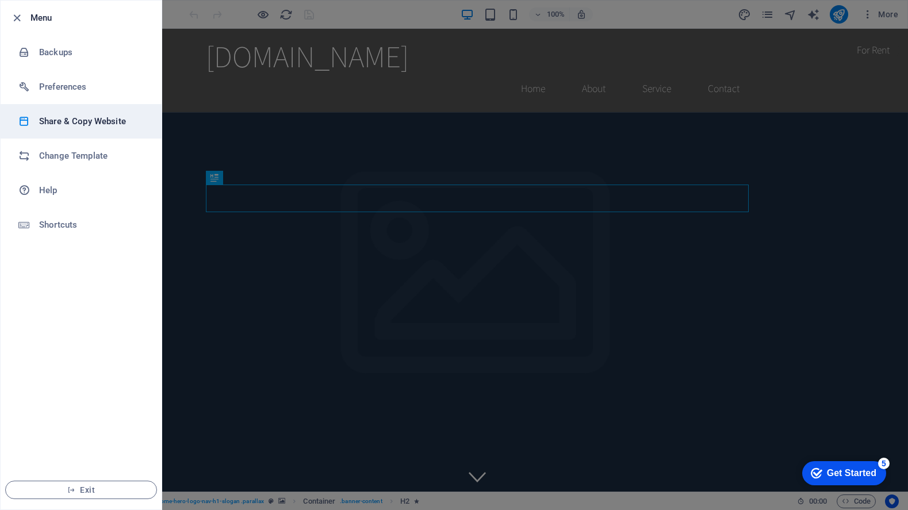
click at [97, 121] on h6 "Share & Copy Website" at bounding box center [92, 121] width 106 height 14
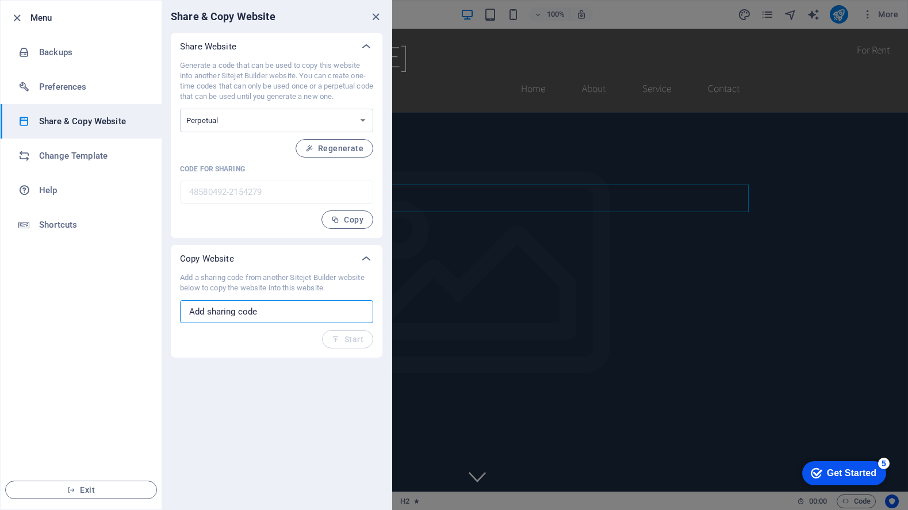
drag, startPoint x: 275, startPoint y: 312, endPoint x: -1, endPoint y: 270, distance: 279.8
click at [0, 270] on html "4r.mumsfairy.com Home Favorites Elements Columns Content Boxes Accordion Tables…" at bounding box center [454, 255] width 908 height 510
paste input "966d78ef-990767"
type input "966d78ef-990767"
click at [356, 342] on span "Start" at bounding box center [348, 339] width 32 height 9
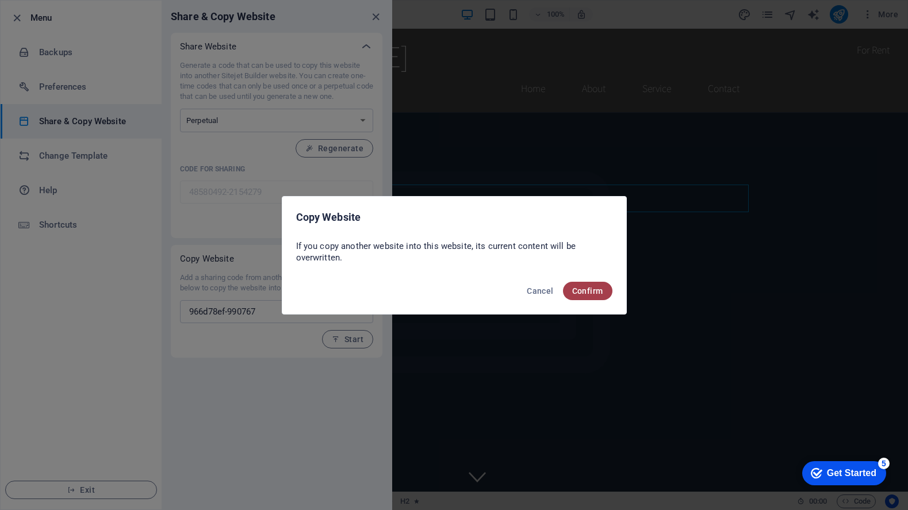
click at [579, 286] on span "Confirm" at bounding box center [587, 290] width 31 height 9
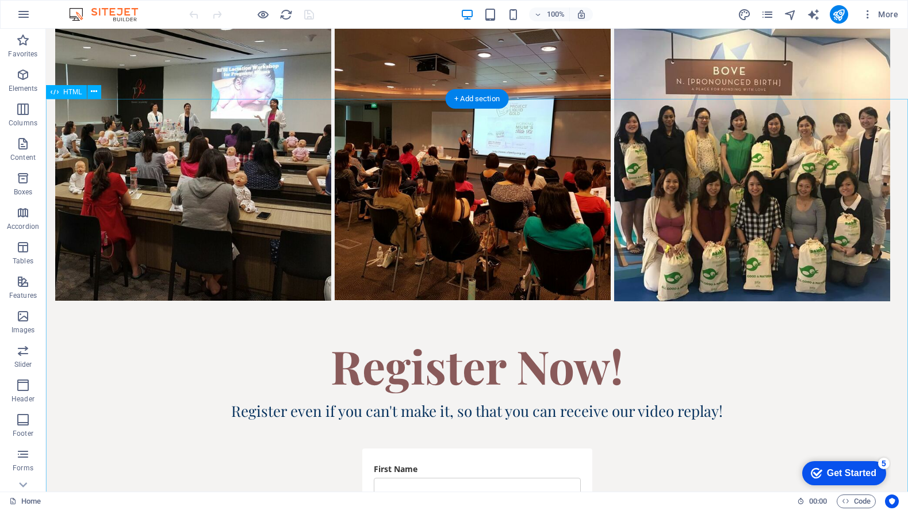
scroll to position [3094, 0]
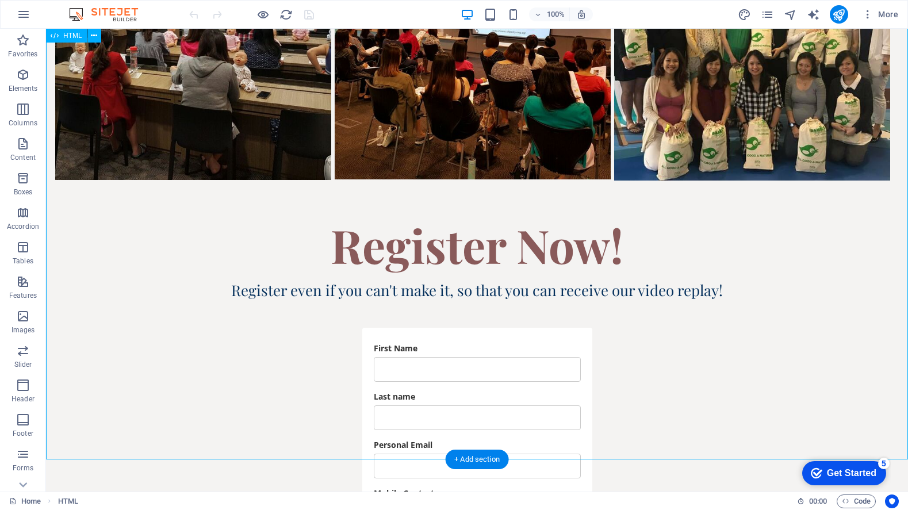
scroll to position [3225, 0]
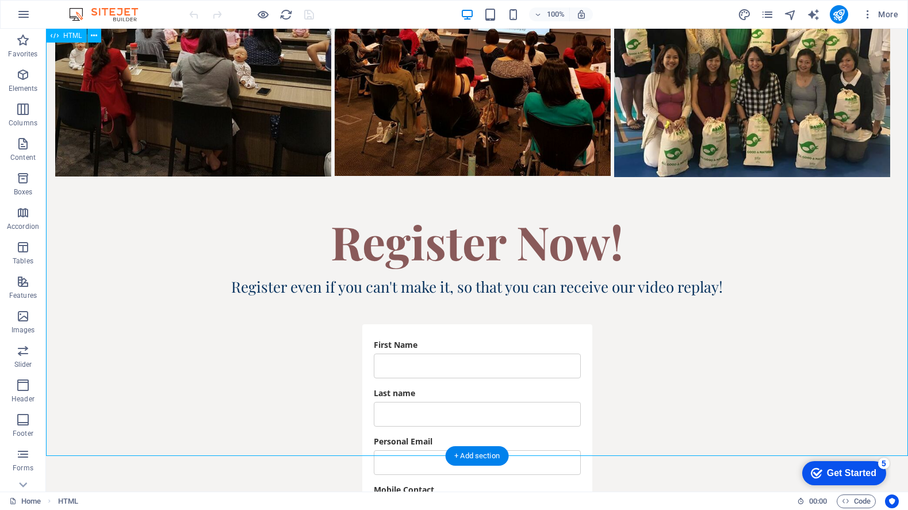
drag, startPoint x: 467, startPoint y: 348, endPoint x: 391, endPoint y: 316, distance: 81.9
drag, startPoint x: 388, startPoint y: 307, endPoint x: 472, endPoint y: 344, distance: 91.9
